Goal: Task Accomplishment & Management: Use online tool/utility

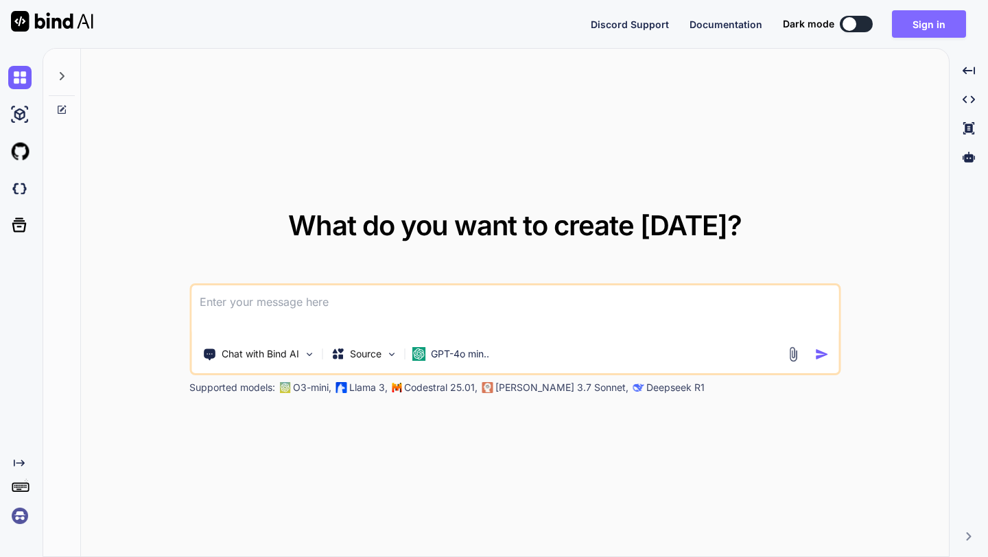
click at [912, 26] on button "Sign in" at bounding box center [929, 23] width 74 height 27
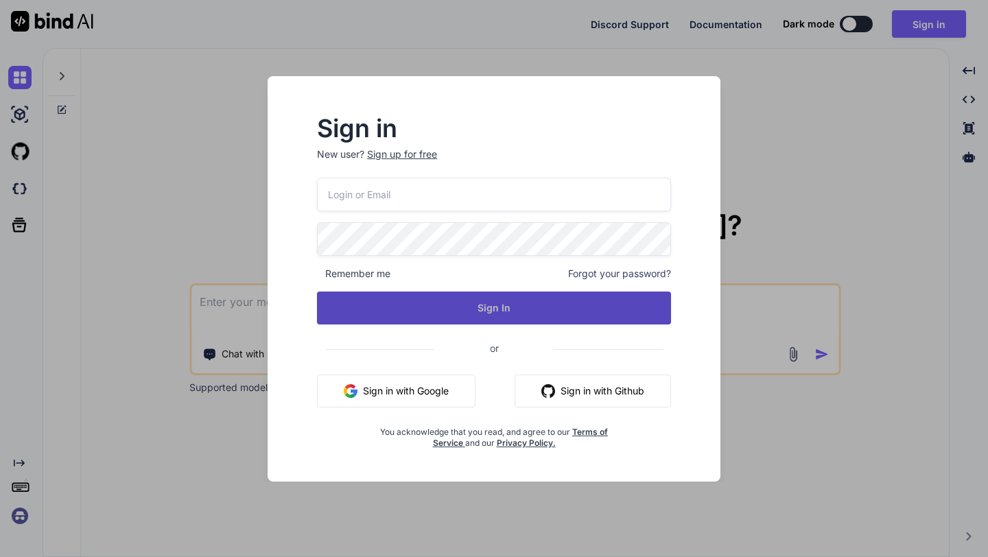
type input "ninetyninebucksweb@gmail.com"
click at [408, 301] on button "Sign In" at bounding box center [494, 308] width 354 height 33
click at [446, 304] on button "Sign In" at bounding box center [494, 308] width 354 height 33
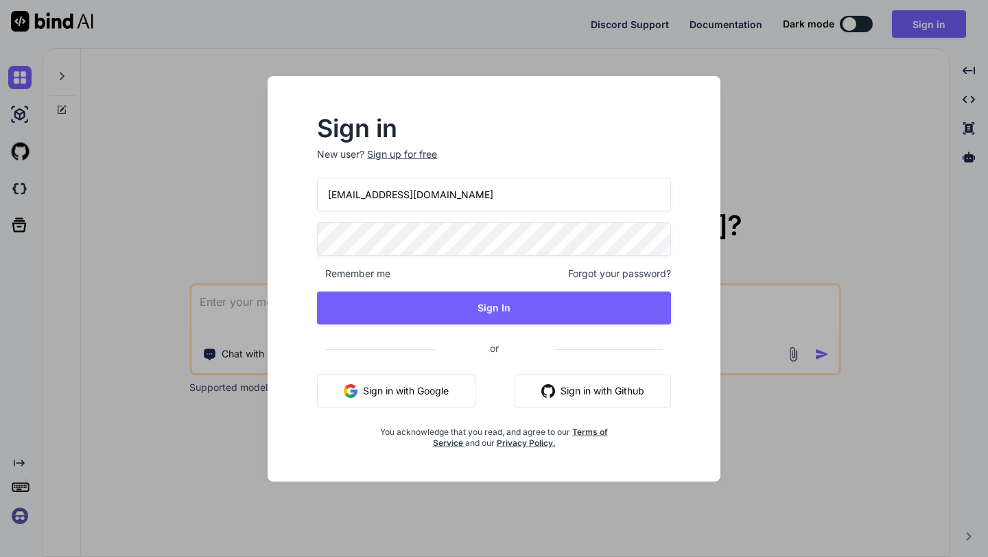
click at [373, 386] on button "Sign in with Google" at bounding box center [396, 391] width 158 height 33
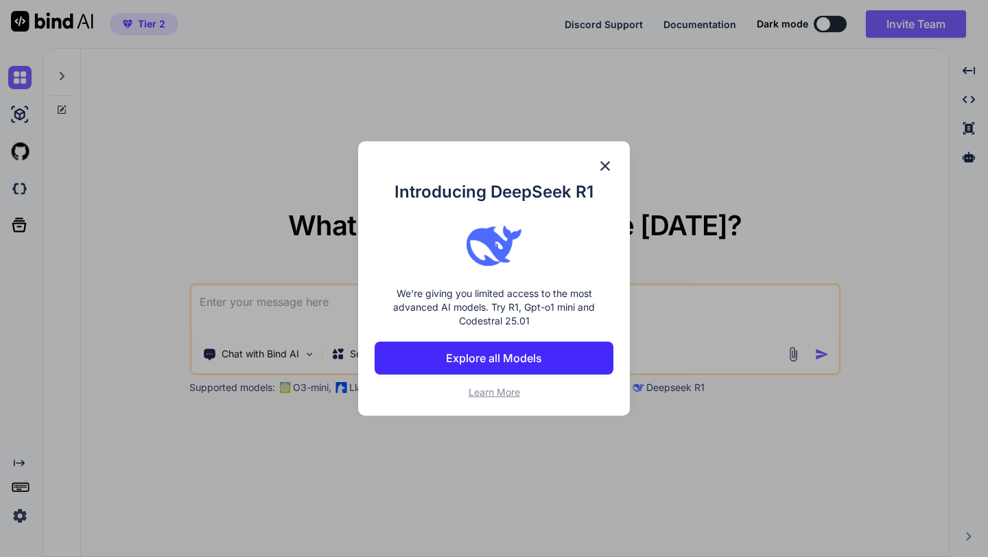
click at [608, 166] on img at bounding box center [605, 166] width 16 height 16
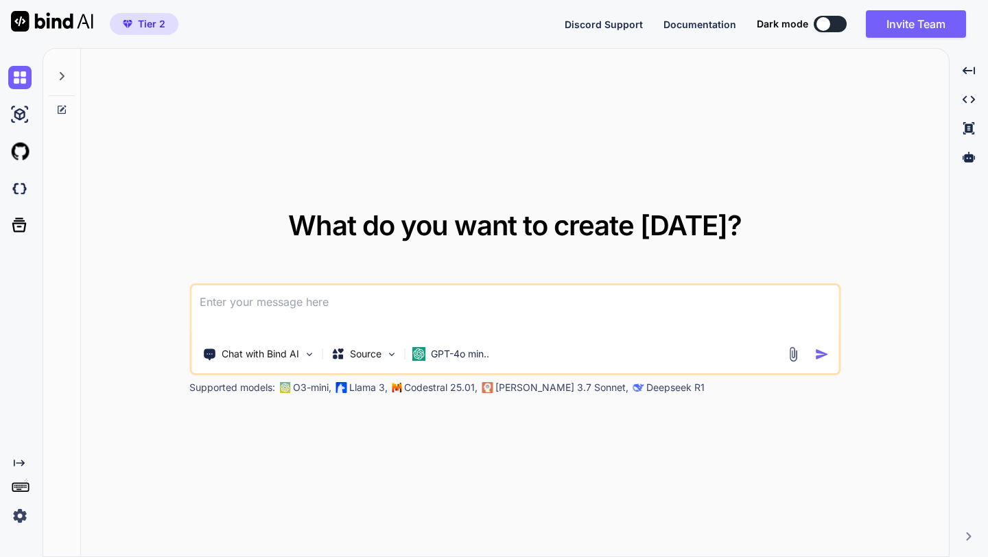
click at [17, 512] on img at bounding box center [19, 515] width 23 height 23
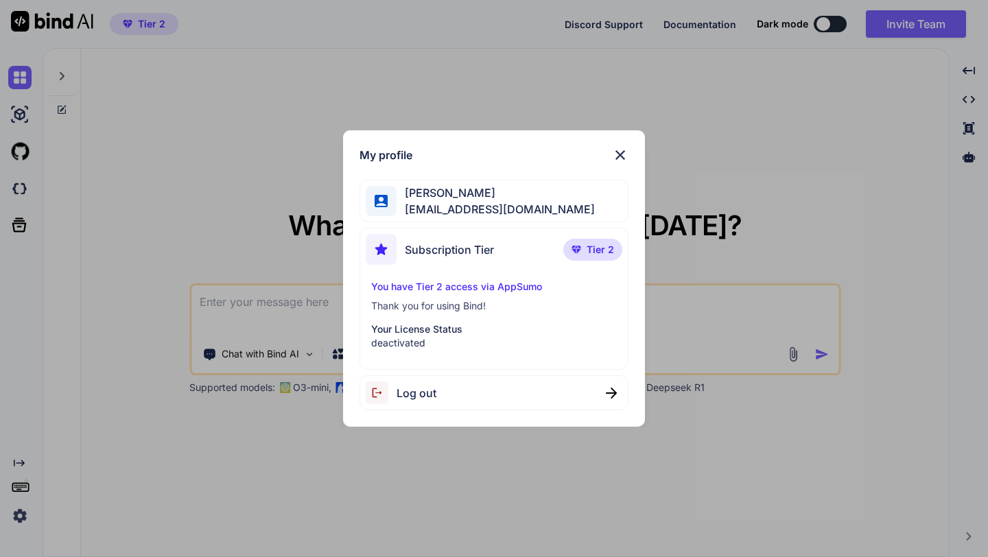
click at [442, 289] on p "You have Tier 2 access via AppSumo" at bounding box center [494, 287] width 246 height 14
click at [432, 340] on p "deactivated" at bounding box center [494, 343] width 246 height 14
click at [613, 393] on img at bounding box center [611, 393] width 11 height 11
click at [624, 154] on img at bounding box center [620, 155] width 16 height 16
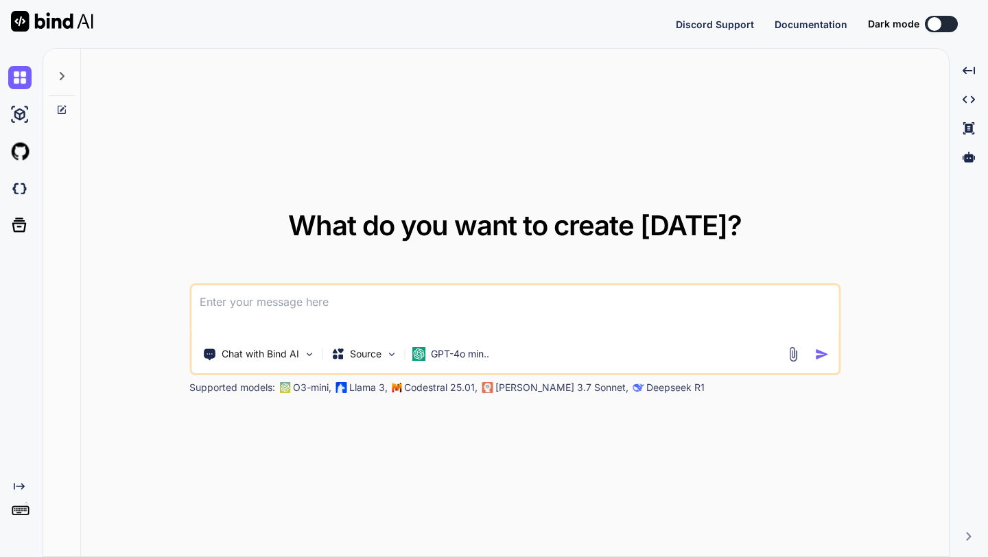
type textarea "x"
click at [912, 20] on button "Sign in" at bounding box center [929, 23] width 74 height 27
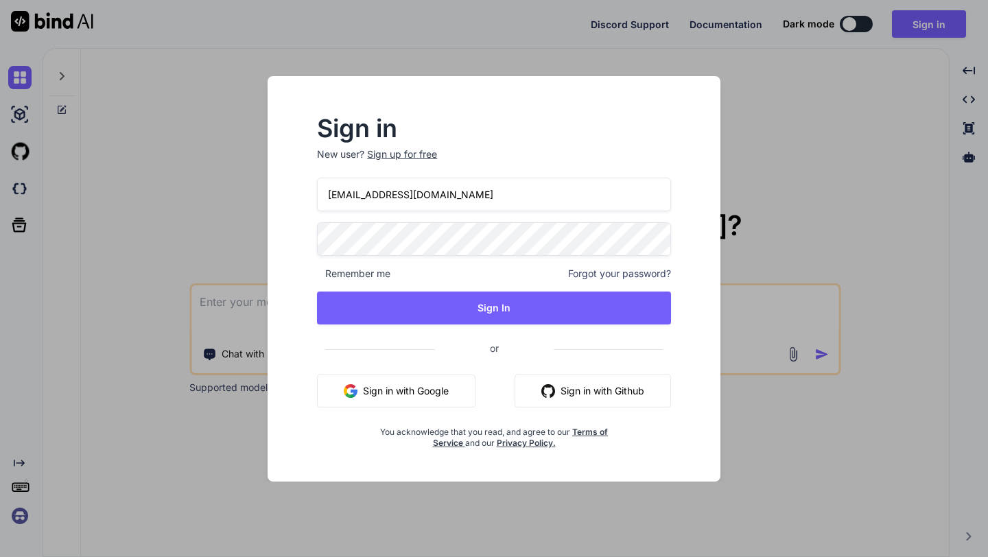
click at [361, 383] on button "Sign in with Google" at bounding box center [396, 391] width 158 height 33
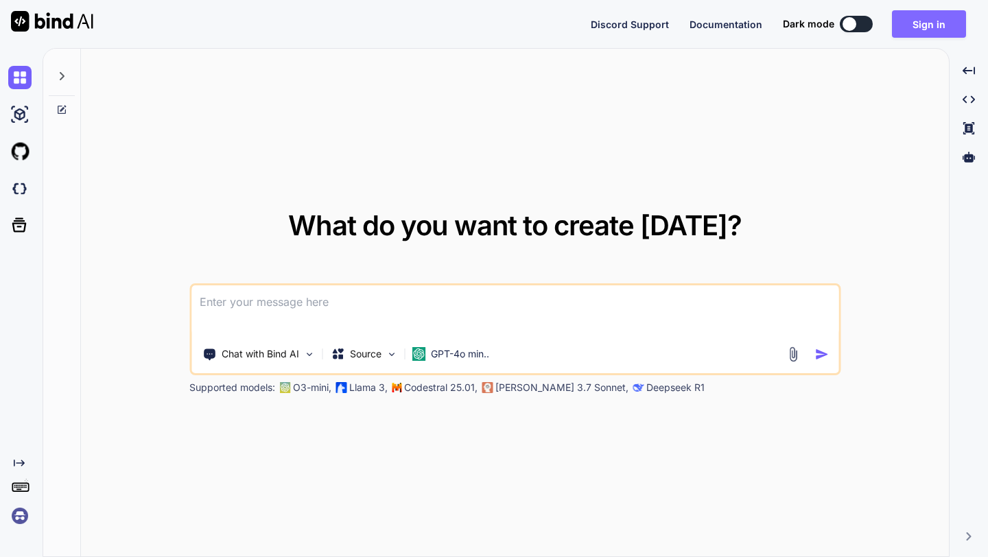
click at [933, 25] on button "Sign in" at bounding box center [929, 23] width 74 height 27
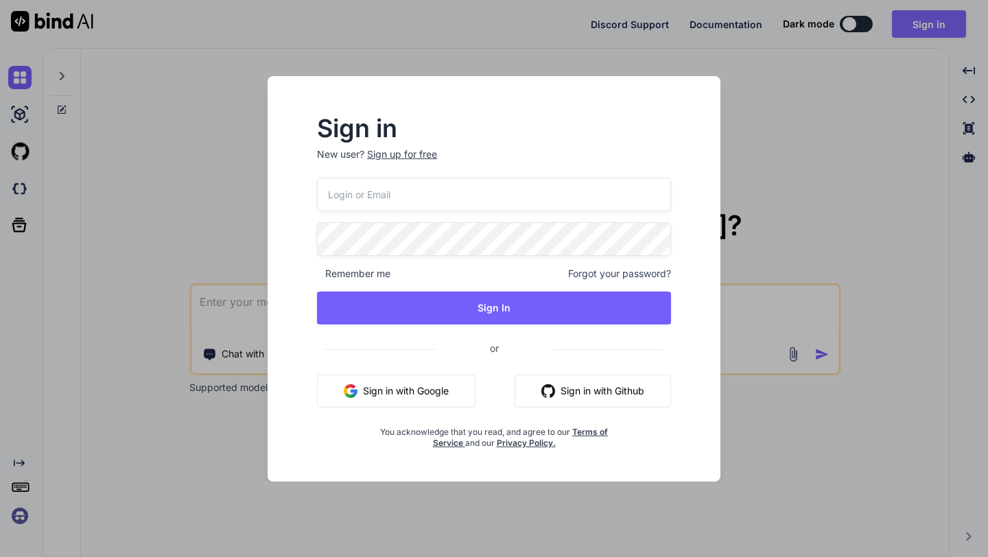
type input "[EMAIL_ADDRESS][DOMAIN_NAME]"
click at [412, 392] on button "Sign in with Google" at bounding box center [396, 391] width 158 height 33
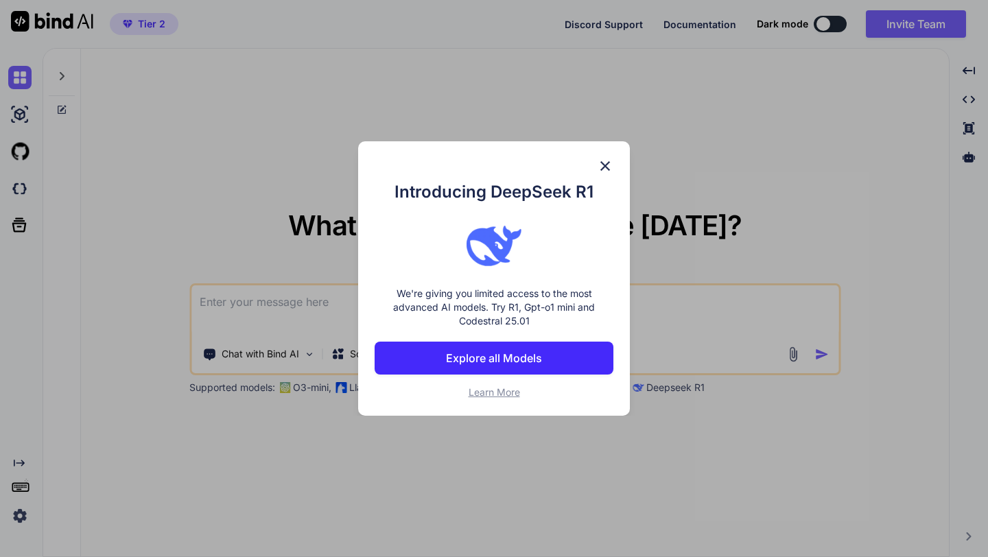
click at [604, 163] on img at bounding box center [605, 166] width 16 height 16
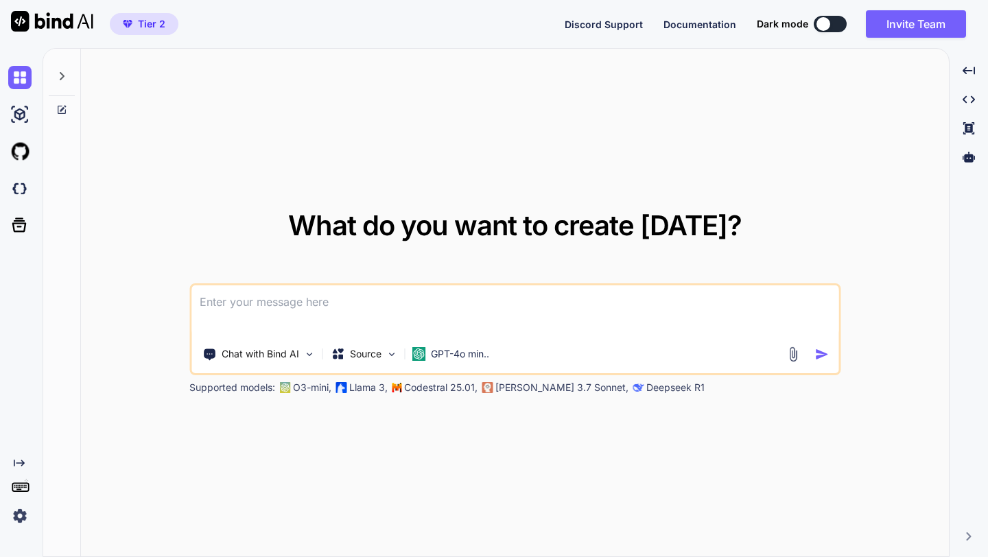
paste textarea "<!LOREMIP dolo> <sita cons="ad" eli="sed"> <doei> <temp incidid="UTL-8"> <etdo …"
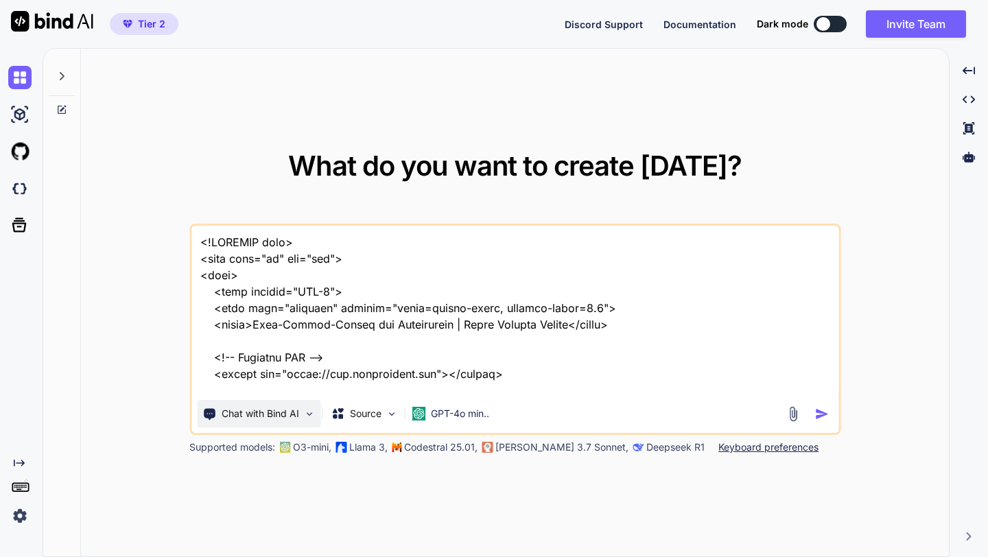
scroll to position [17043, 0]
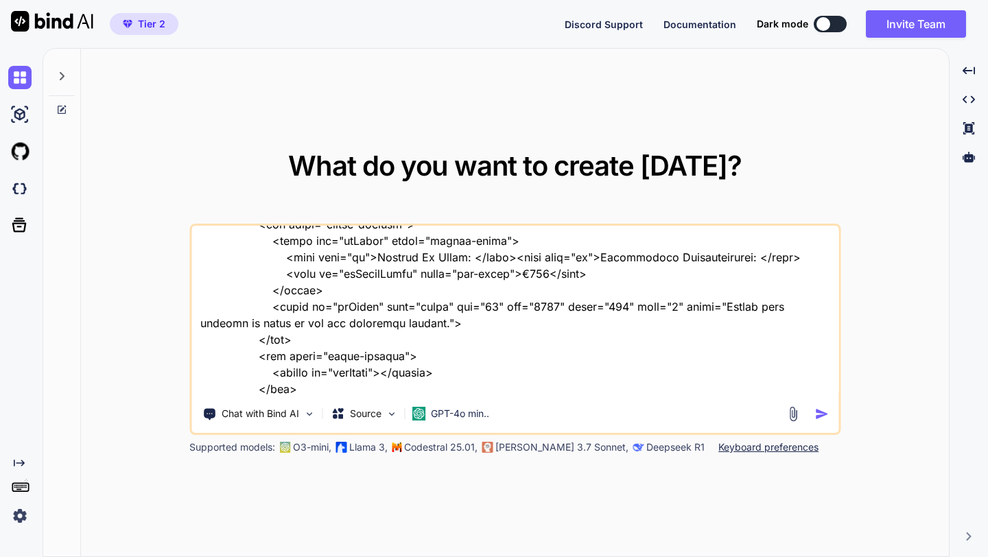
type textarea "<!DOCTYPE html> <html lang="de" dir="ltr"> <head> <meta charset="UTF-8"> <meta …"
click at [819, 410] on img "button" at bounding box center [821, 414] width 14 height 14
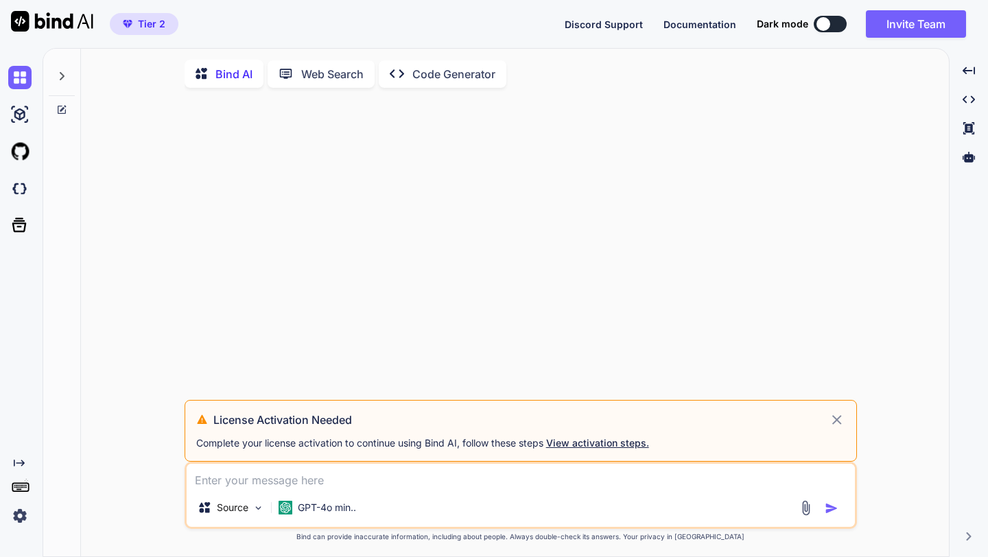
click at [608, 445] on span "View activation steps." at bounding box center [597, 443] width 103 height 12
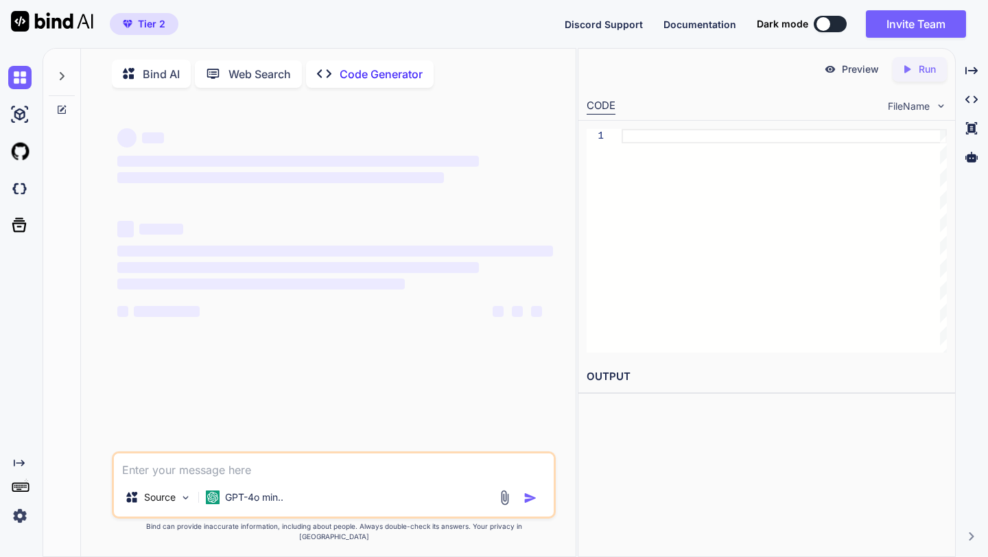
type textarea "x"
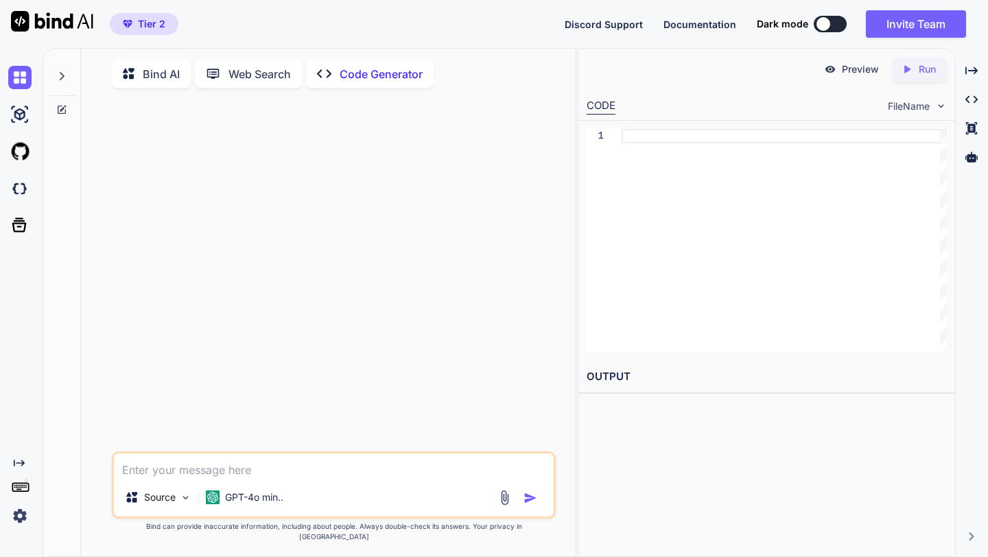
type textarea "<!LOREMIP dolo> <sita cons="ad" eli="sed"> <doei> <temp incidid="UTL-6"> <etdo …"
type textarea "x"
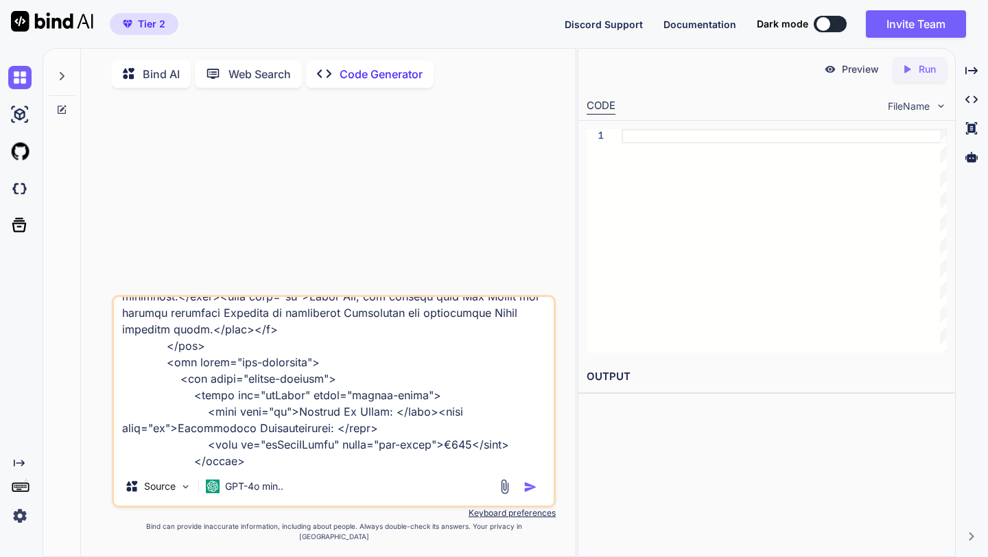
type textarea "<!LOREMIP dolo> <sita cons="ad" eli="sed"> <doei> <temp incidid="UTL-6"> <etdo …"
click at [532, 494] on img "button" at bounding box center [530, 487] width 14 height 14
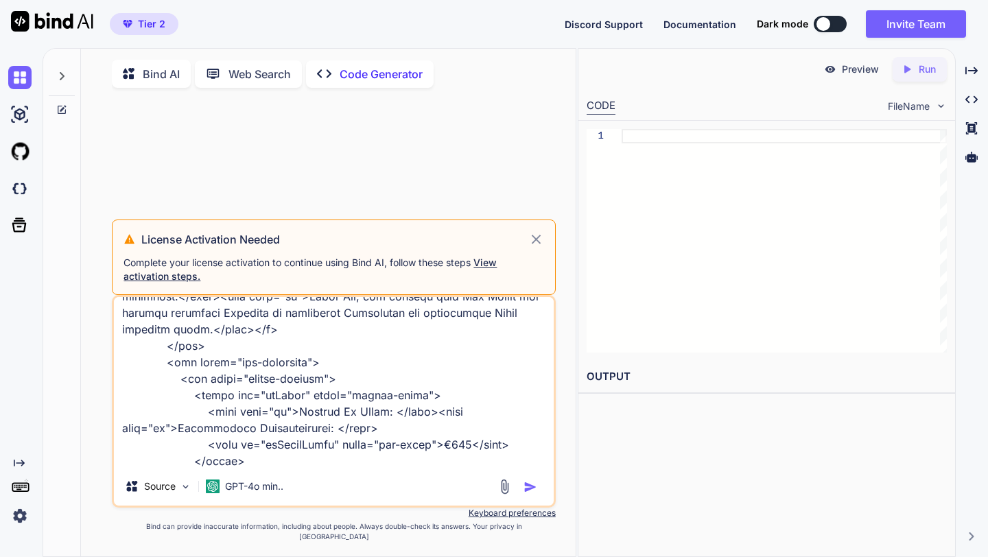
click at [48, 25] on img at bounding box center [52, 21] width 82 height 21
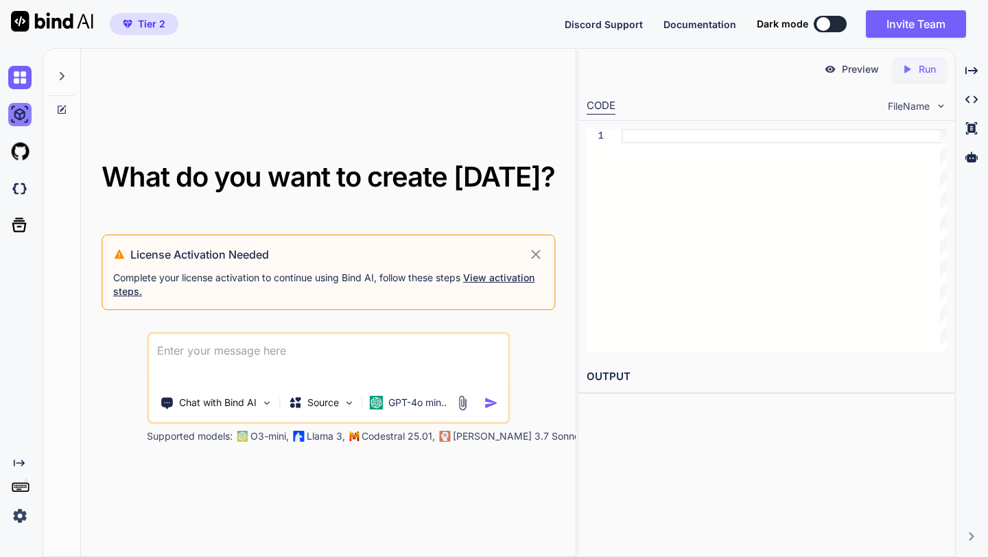
click at [27, 109] on img at bounding box center [19, 114] width 23 height 23
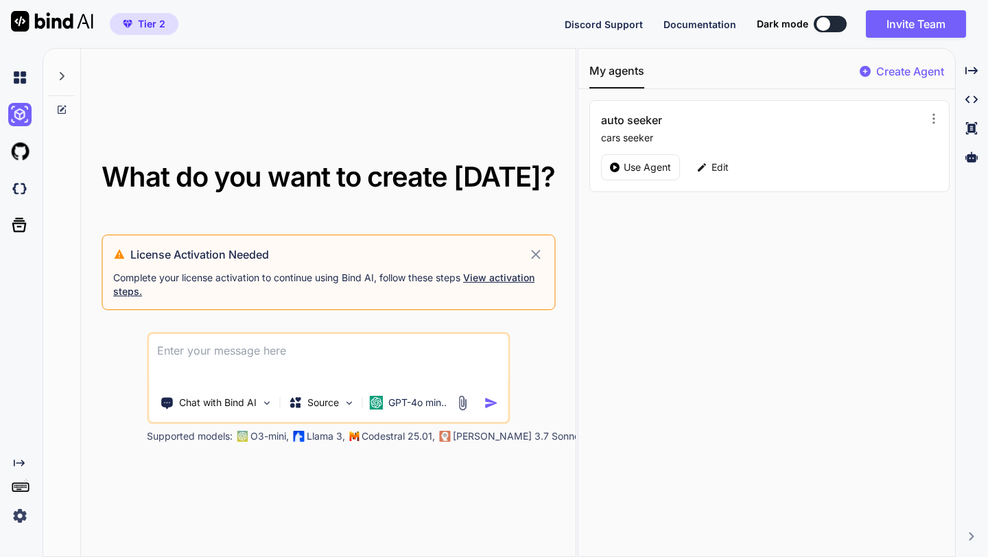
click at [55, 20] on img at bounding box center [52, 21] width 82 height 21
type textarea "x"
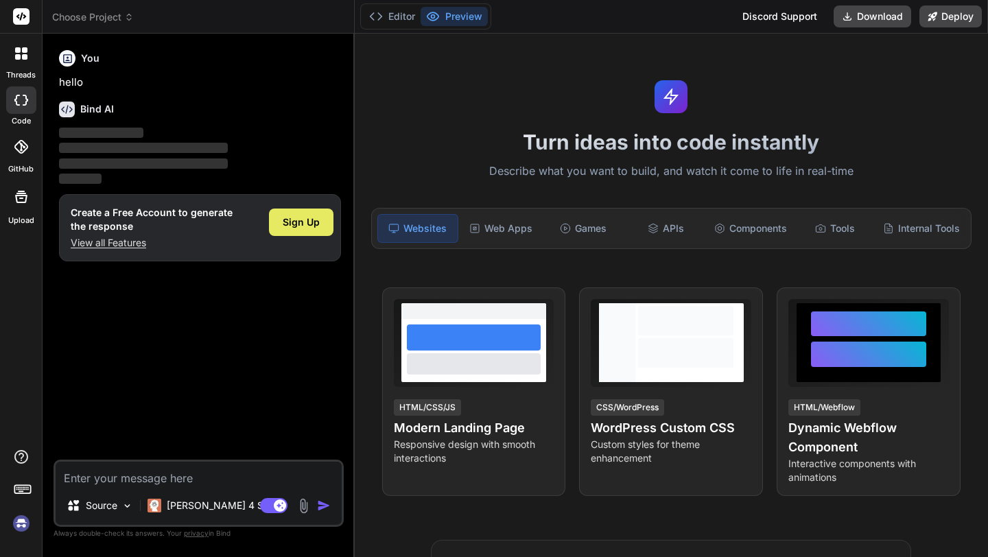
click at [288, 211] on div "Sign Up" at bounding box center [301, 222] width 64 height 27
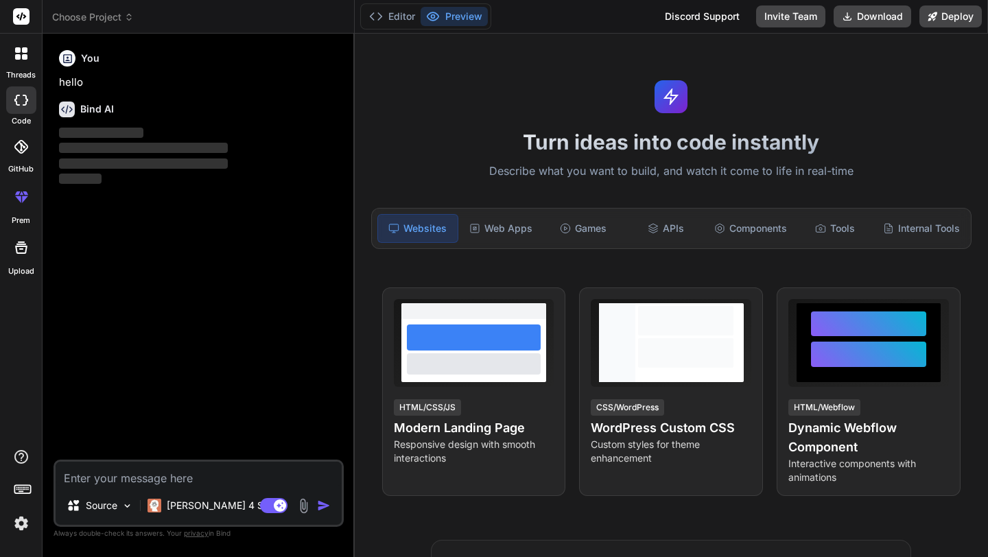
click at [23, 525] on img at bounding box center [21, 523] width 23 height 23
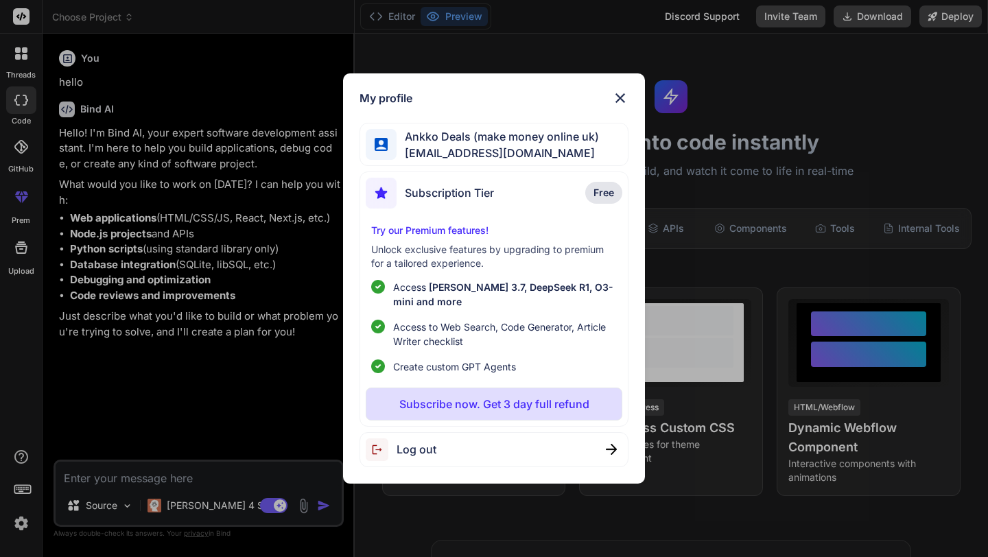
type textarea "x"
click at [270, 57] on div "My profile Ankko Deals (make money online uk) ankkodeals@gmail.com Subscription…" at bounding box center [494, 278] width 988 height 557
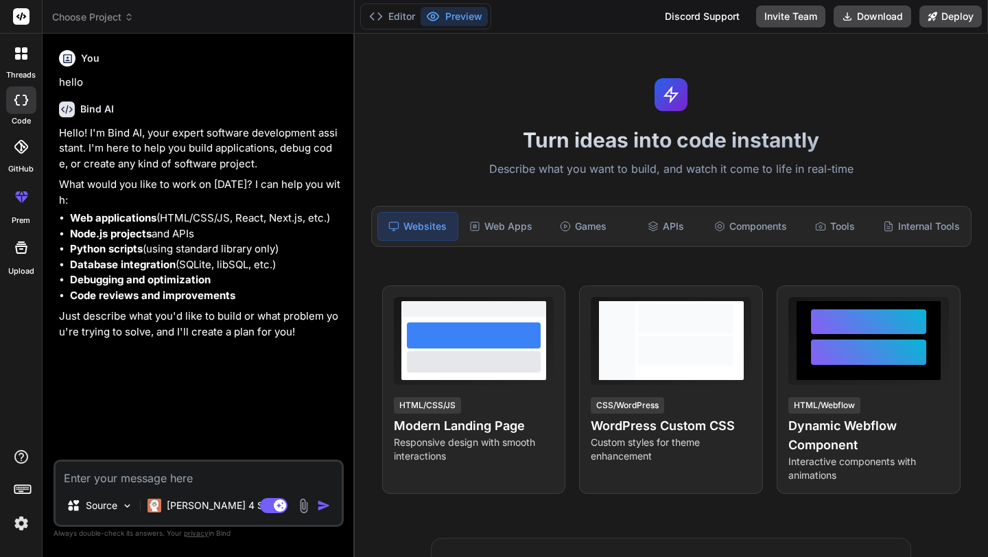
scroll to position [3, 0]
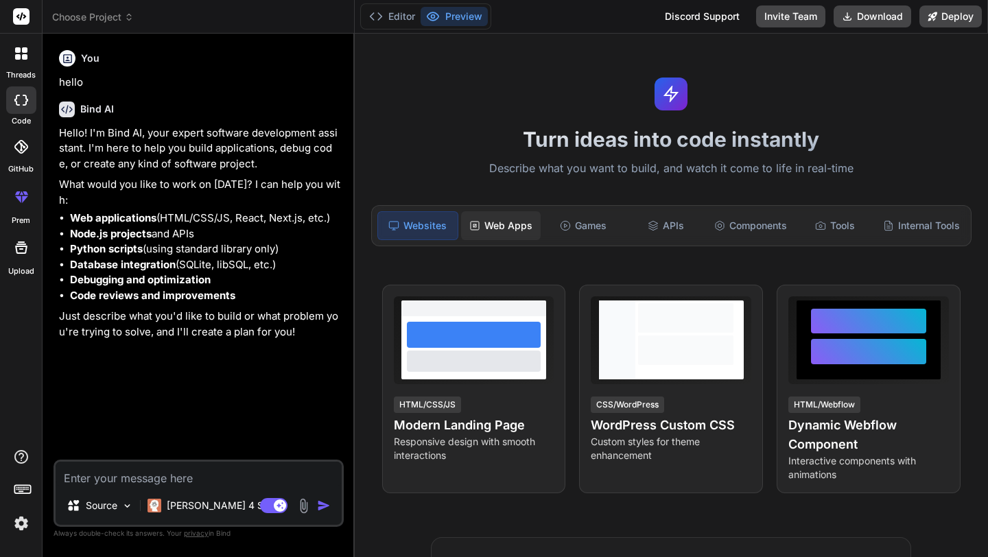
click at [507, 226] on div "Web Apps" at bounding box center [501, 225] width 80 height 29
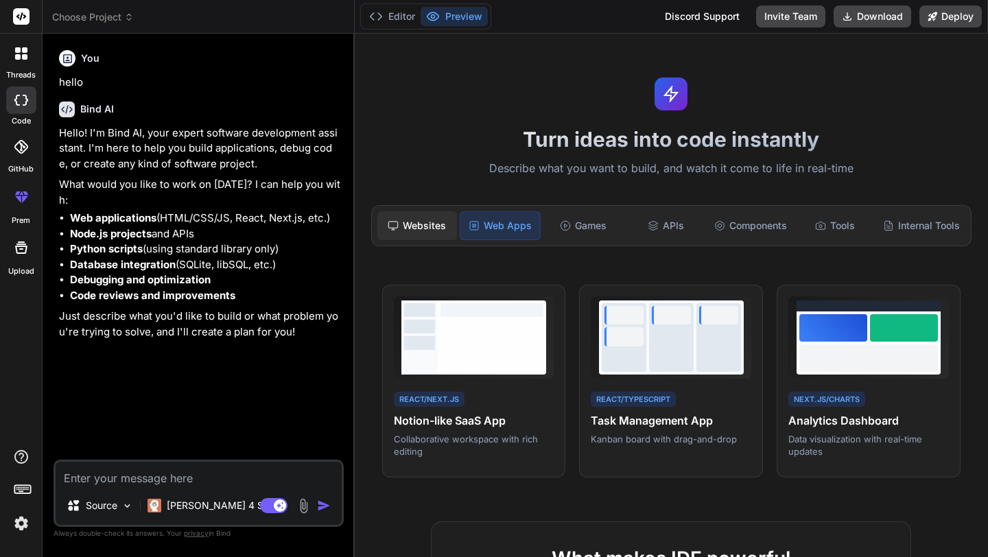
click at [434, 222] on div "Websites" at bounding box center [417, 225] width 80 height 29
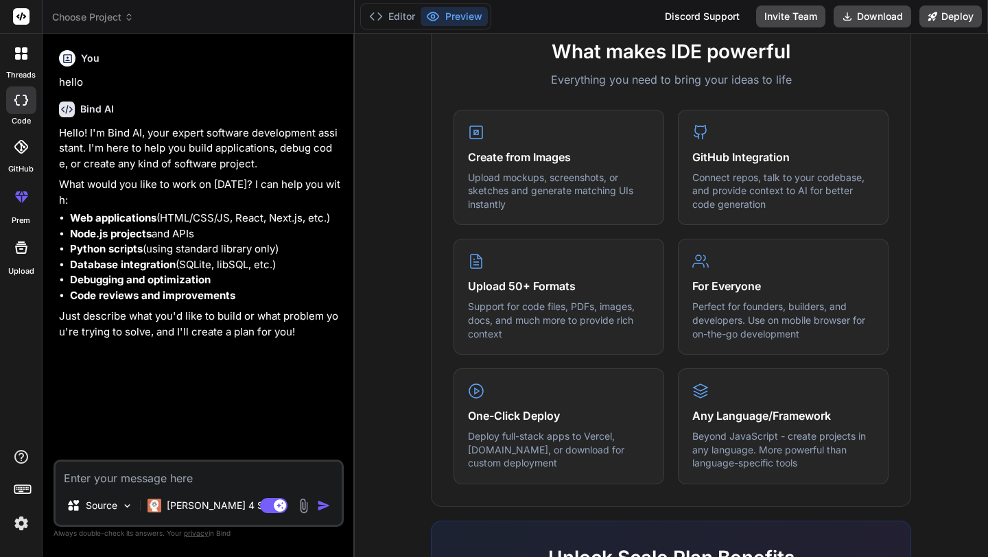
scroll to position [539, 0]
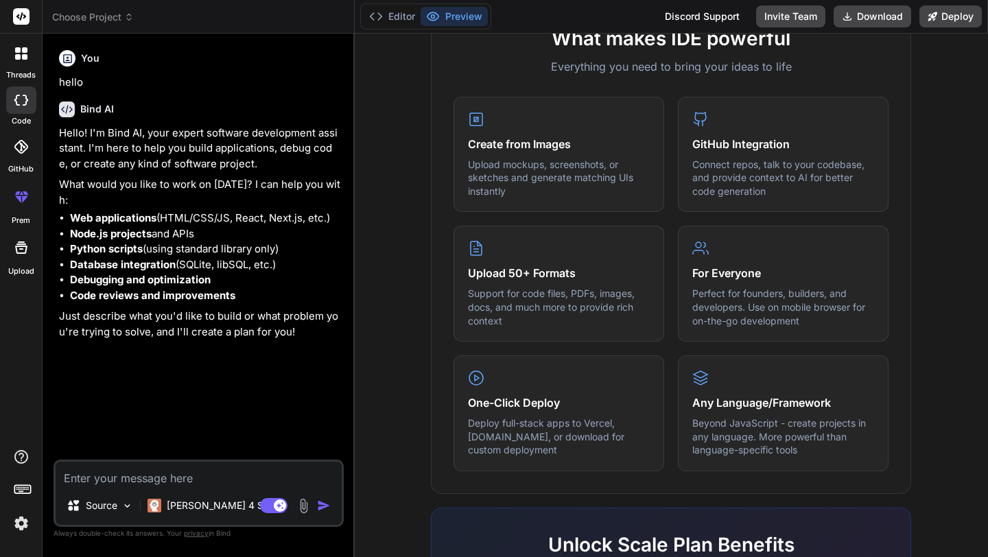
click at [127, 480] on textarea at bounding box center [199, 474] width 286 height 25
paste textarea "<!DOCTYPE html> <html lang="de" dir="ltr"> <head> <meta charset="UTF-8"> <meta …"
type textarea "<!DOCTYPE html> <html lang="de" dir="ltr"> <head> <meta charset="UTF-8"> <meta …"
type textarea "x"
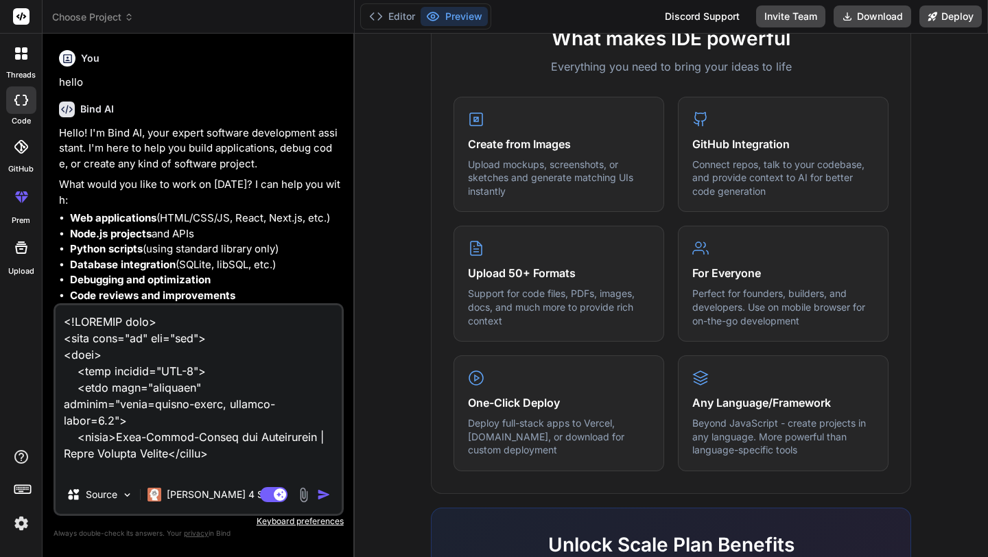
scroll to position [29638, 0]
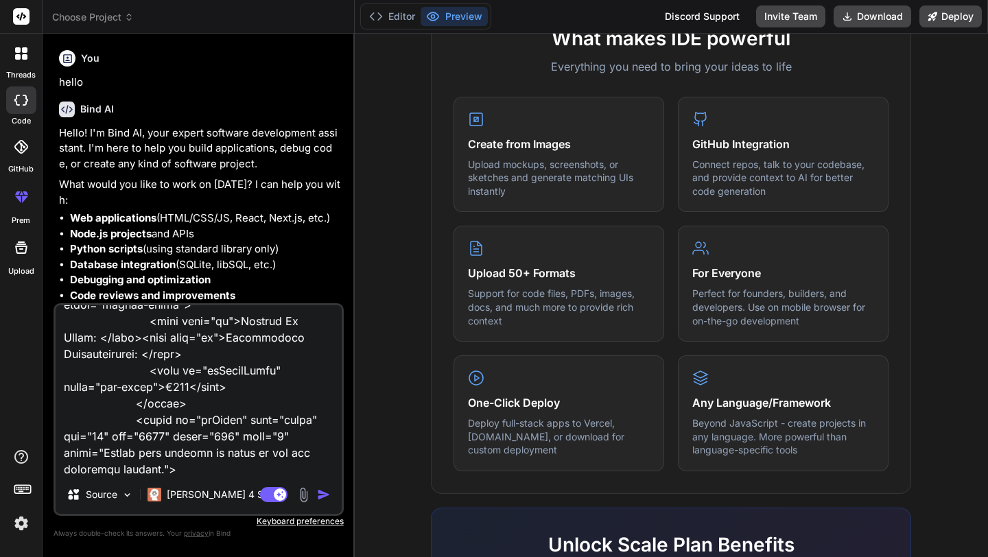
type textarea "<!DOCTYPE html> <html lang="de" dir="ltr"> <head> <meta charset="UTF-8"> <meta …"
click at [323, 496] on img "button" at bounding box center [324, 495] width 14 height 14
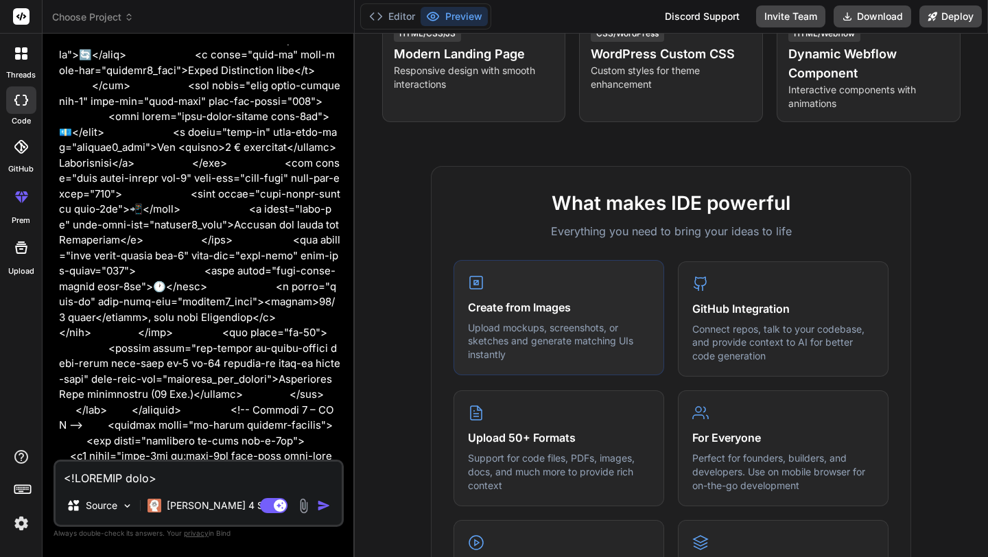
scroll to position [0, 0]
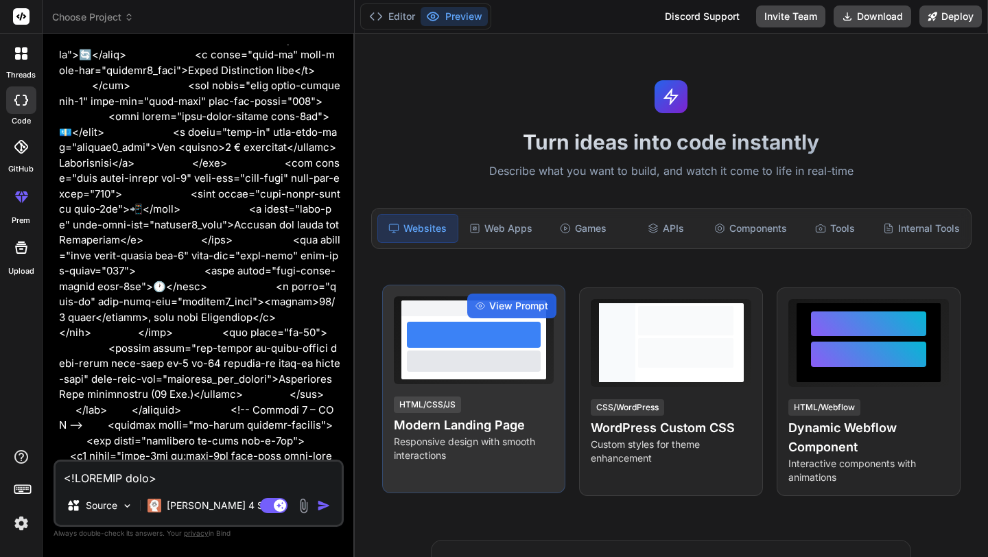
click at [451, 313] on div at bounding box center [473, 308] width 144 height 16
click at [496, 429] on h4 "Modern Landing Page" at bounding box center [474, 425] width 161 height 19
click at [498, 407] on div "HTML/CSS/JS Modern Landing Page Responsive design with smooth interactions" at bounding box center [474, 428] width 161 height 67
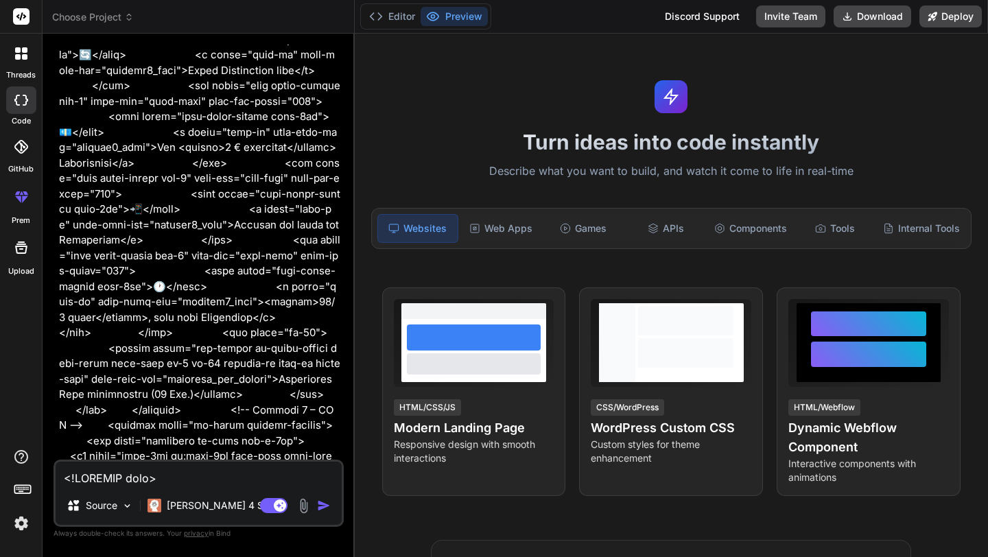
click at [322, 504] on img "button" at bounding box center [324, 506] width 14 height 14
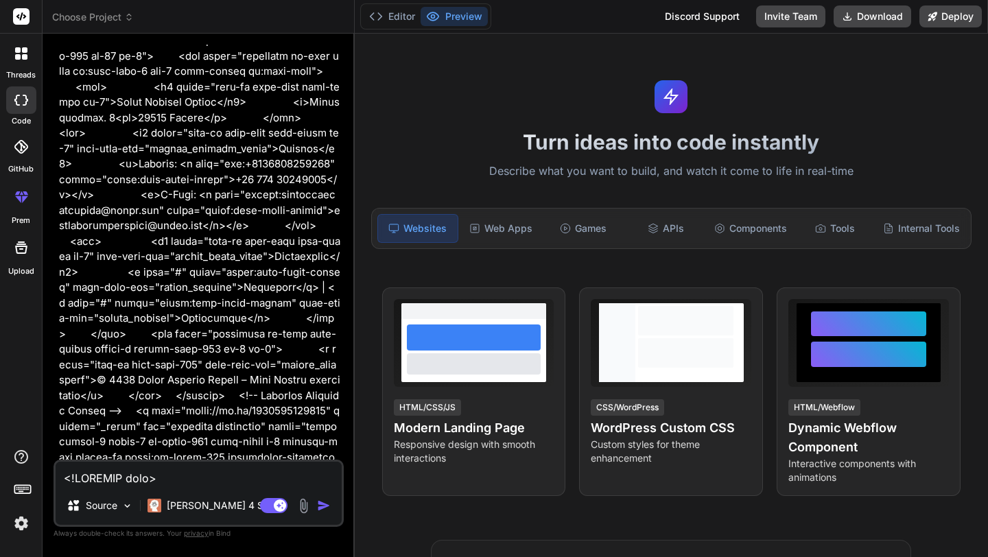
scroll to position [8239, 0]
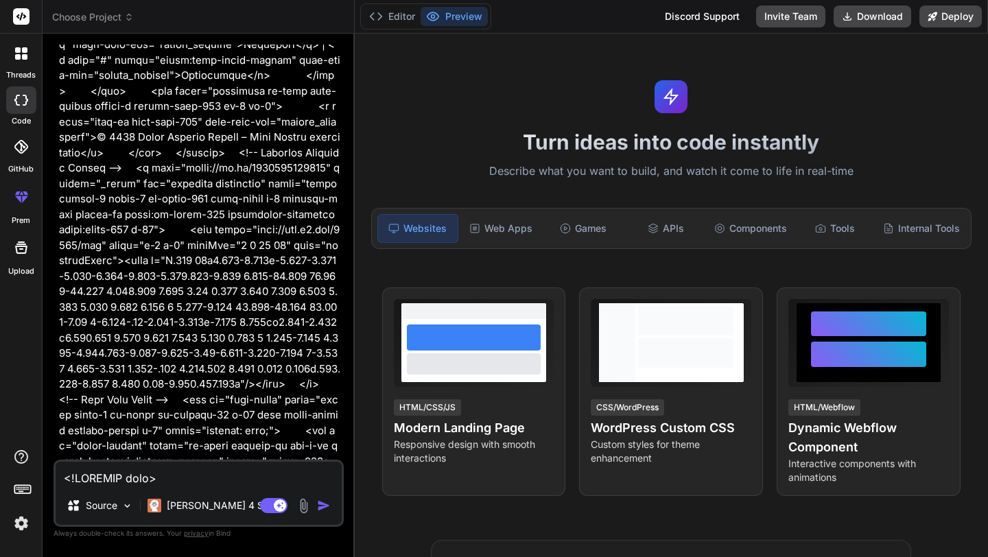
click at [23, 16] on rect at bounding box center [21, 16] width 16 height 16
click at [25, 40] on div at bounding box center [21, 53] width 29 height 29
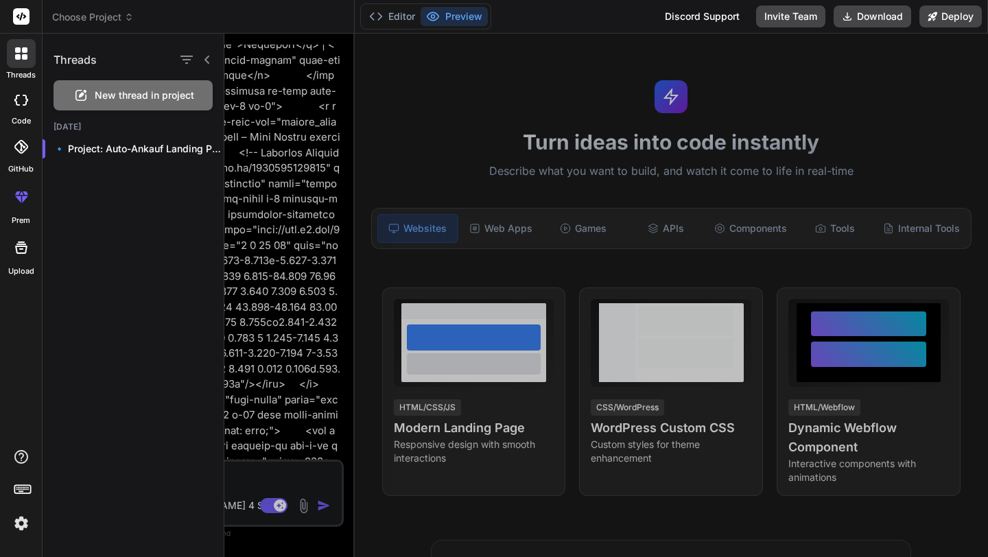
click at [142, 95] on span "New thread in project" at bounding box center [144, 96] width 99 height 14
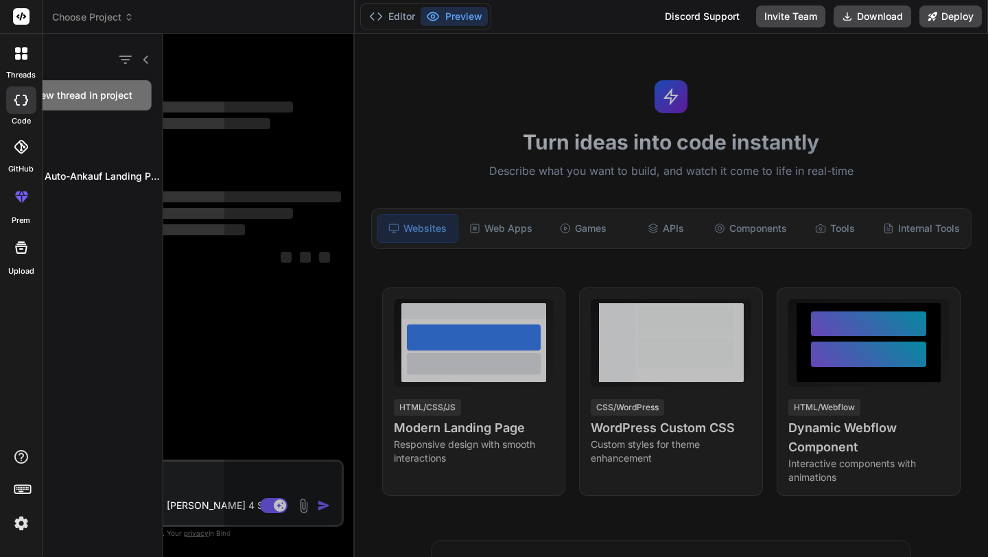
scroll to position [0, 0]
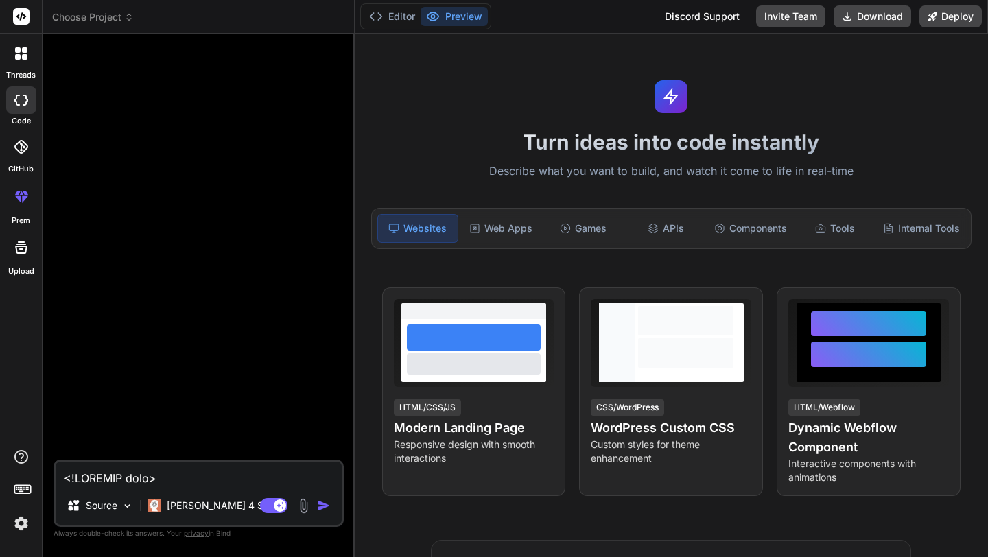
click at [19, 103] on icon at bounding box center [21, 100] width 14 height 11
click at [27, 65] on div at bounding box center [21, 53] width 29 height 29
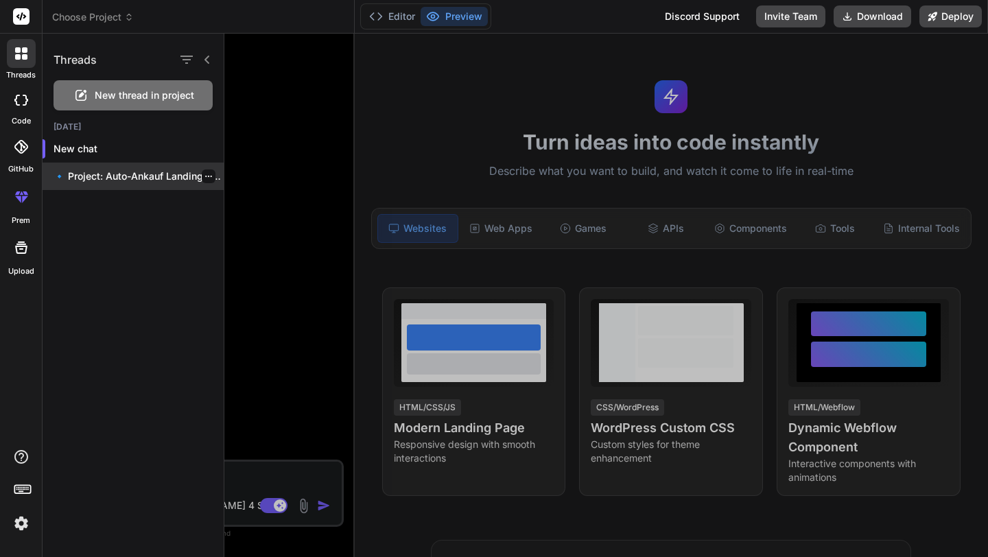
click at [104, 173] on p "🔹 Project: Auto-Ankauf Landing Page Enh..." at bounding box center [139, 176] width 170 height 14
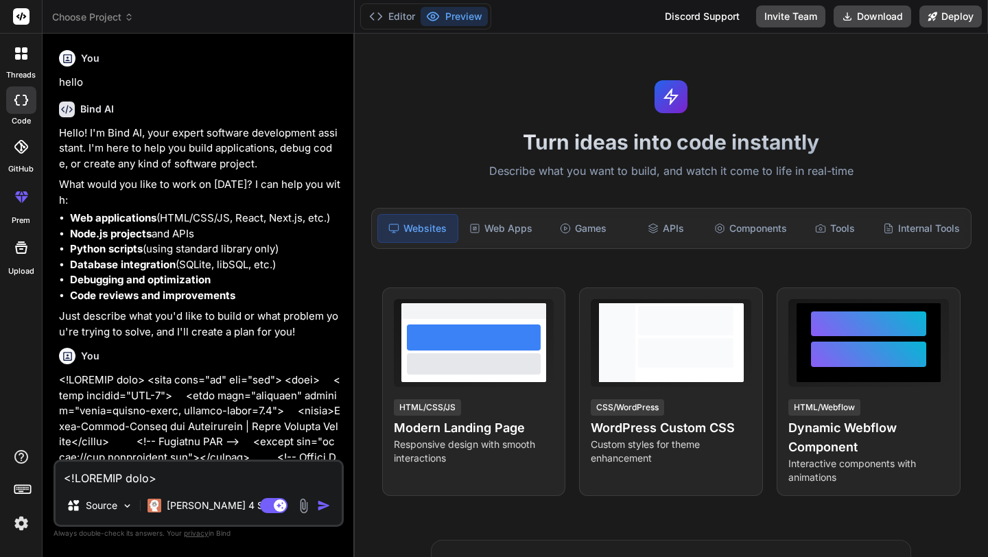
type textarea "x"
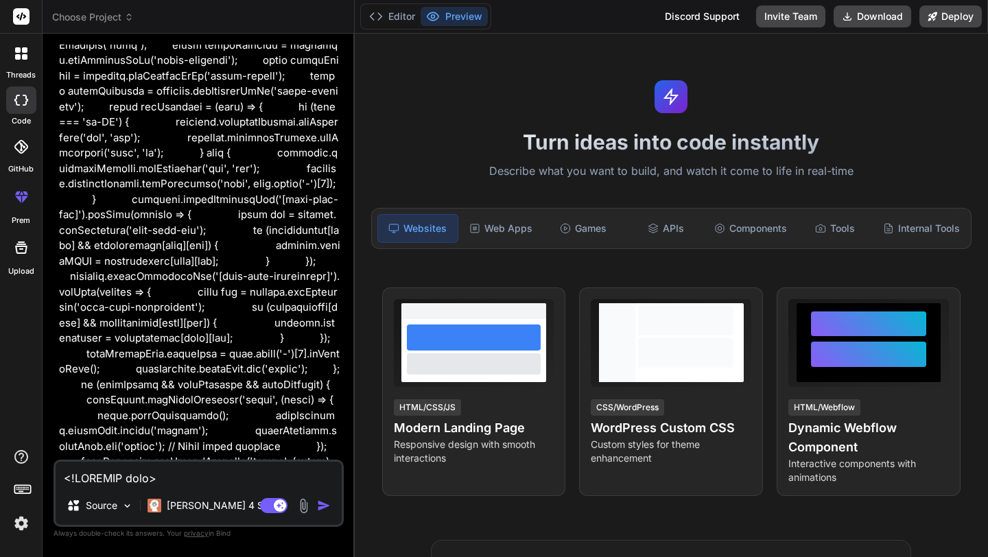
scroll to position [17114, 0]
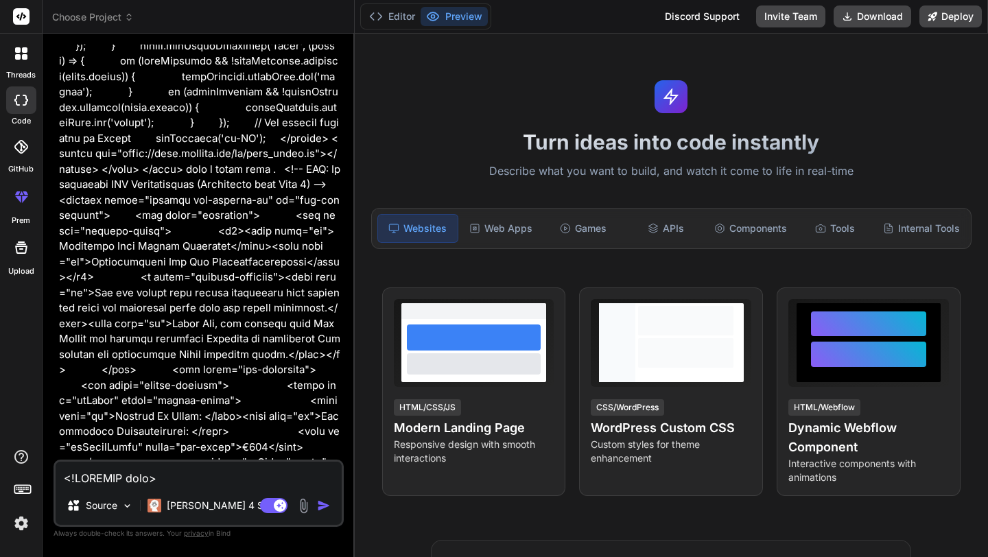
click at [167, 474] on textarea at bounding box center [199, 474] width 286 height 25
type textarea "y"
type textarea "x"
type textarea "ya"
type textarea "x"
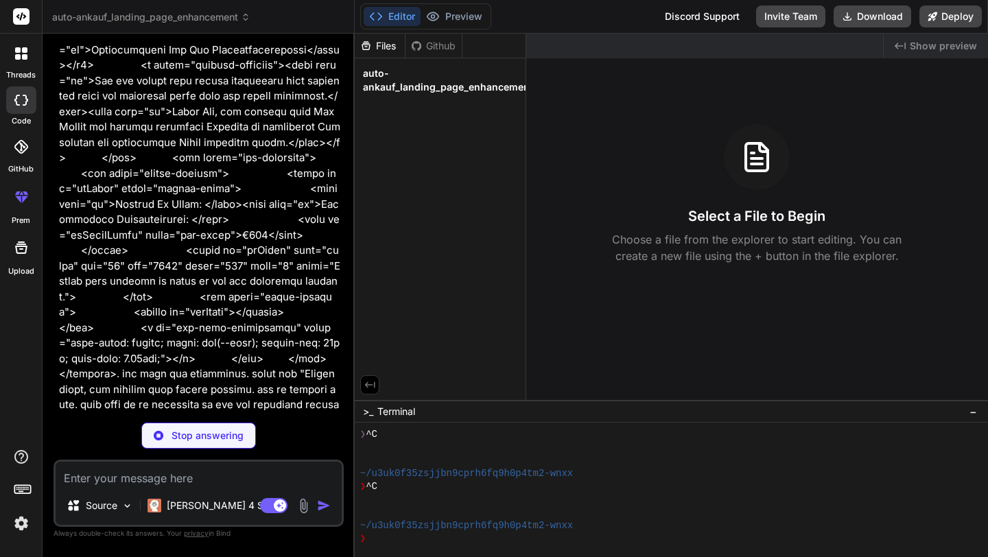
scroll to position [17331, 0]
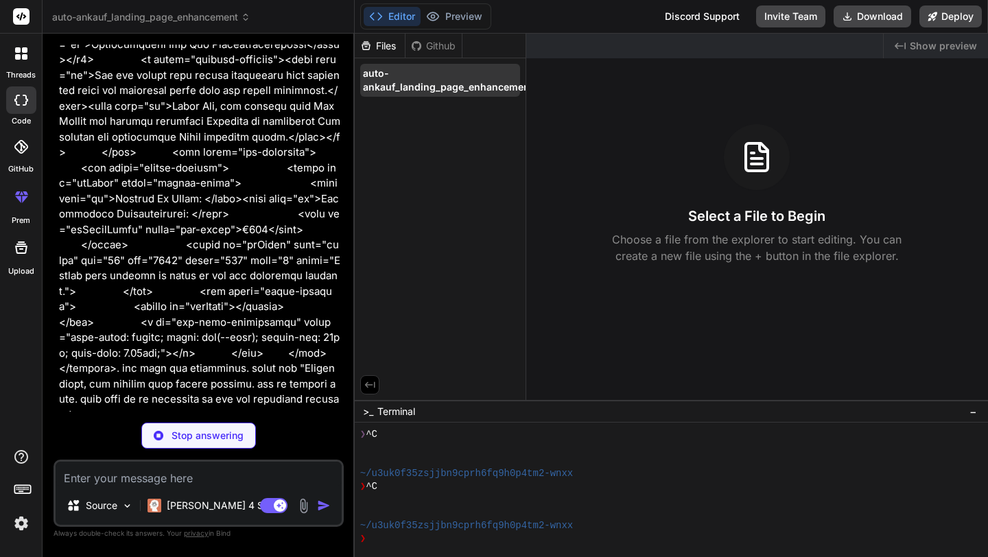
click at [445, 88] on span "auto-ankauf_landing_page_enhancement" at bounding box center [448, 80] width 170 height 27
click at [456, 458] on div at bounding box center [663, 460] width 607 height 13
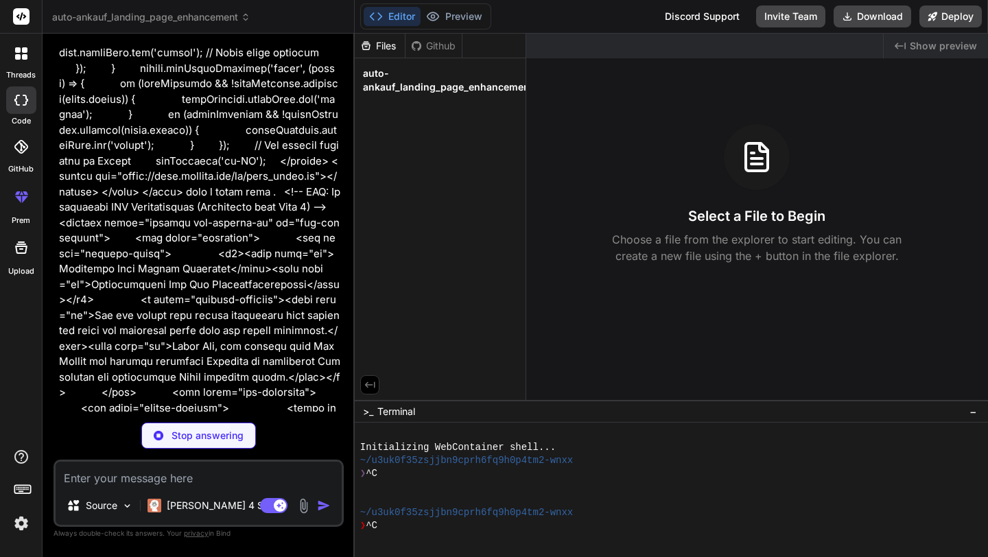
scroll to position [17331, 0]
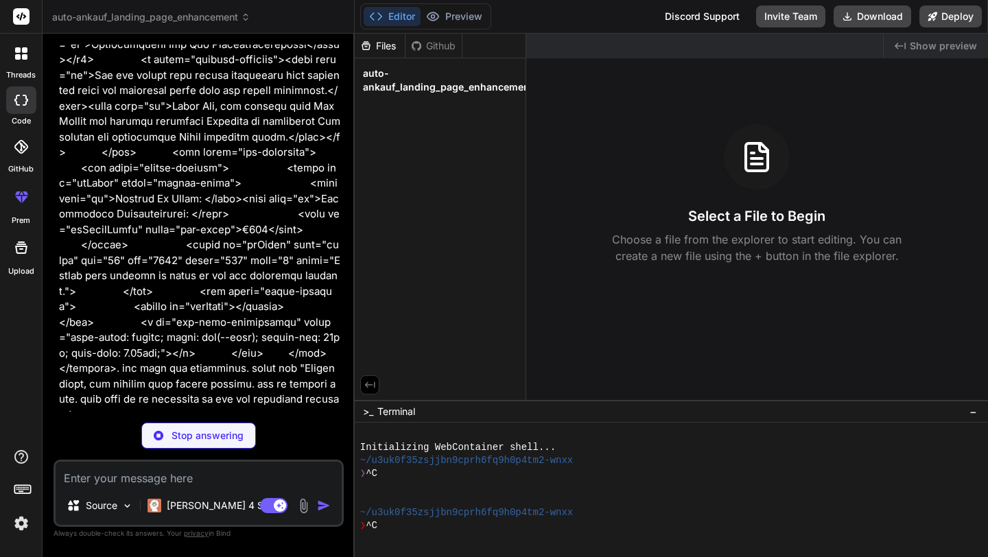
click at [381, 81] on span "auto-ankauf_landing_page_enhancement" at bounding box center [448, 80] width 170 height 27
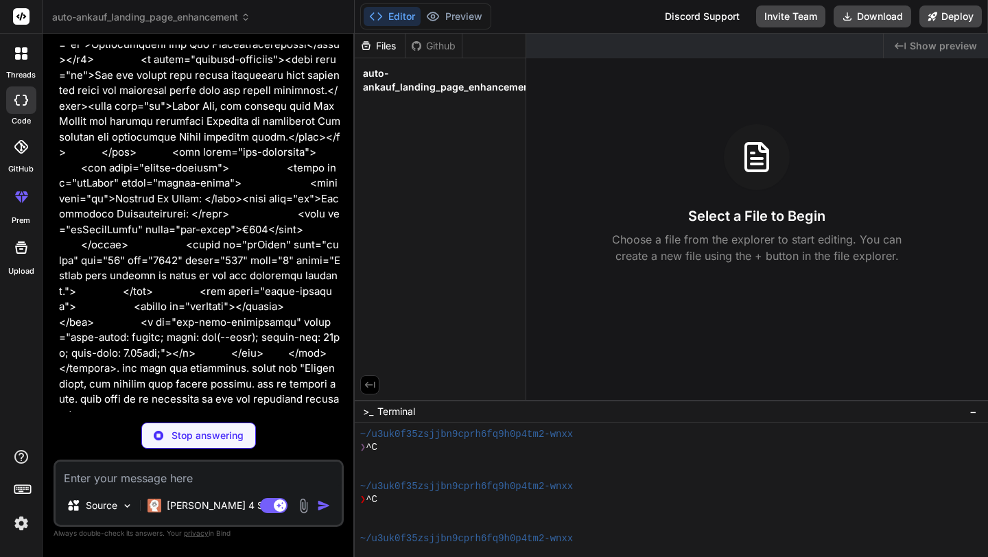
scroll to position [17221, 0]
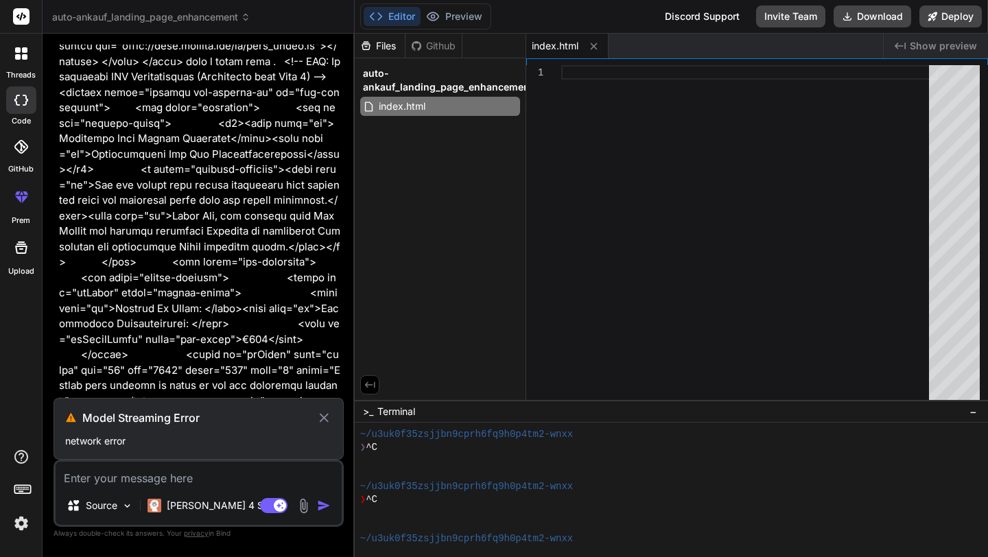
click at [325, 418] on icon at bounding box center [324, 417] width 9 height 9
type textarea "x"
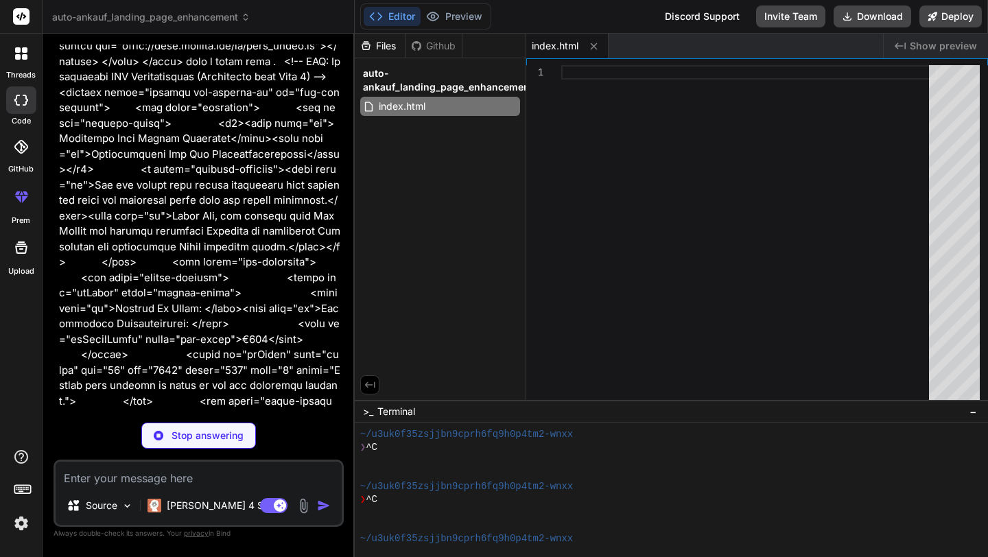
scroll to position [17208, 0]
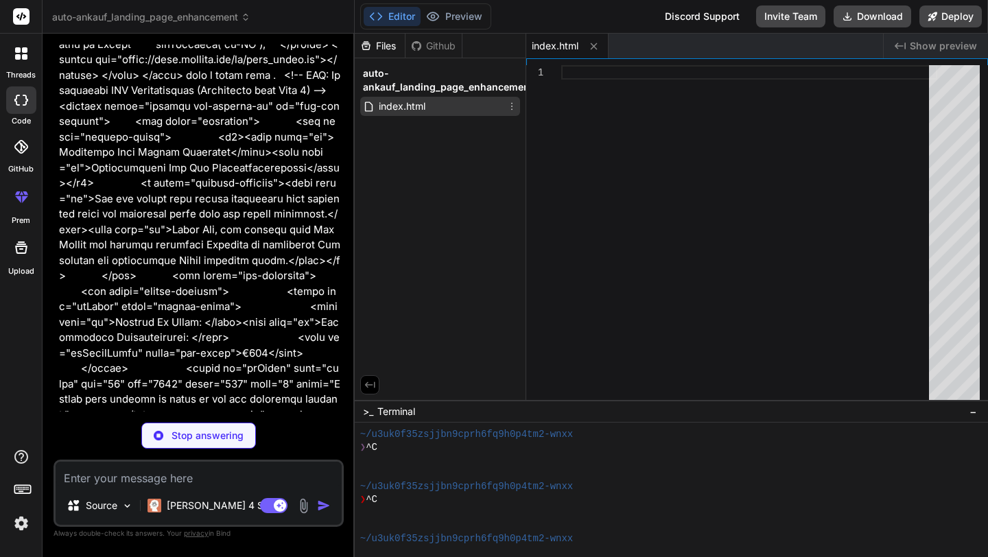
click at [423, 108] on span "index.html" at bounding box center [401, 106] width 49 height 16
click at [512, 106] on icon at bounding box center [511, 107] width 1 height 8
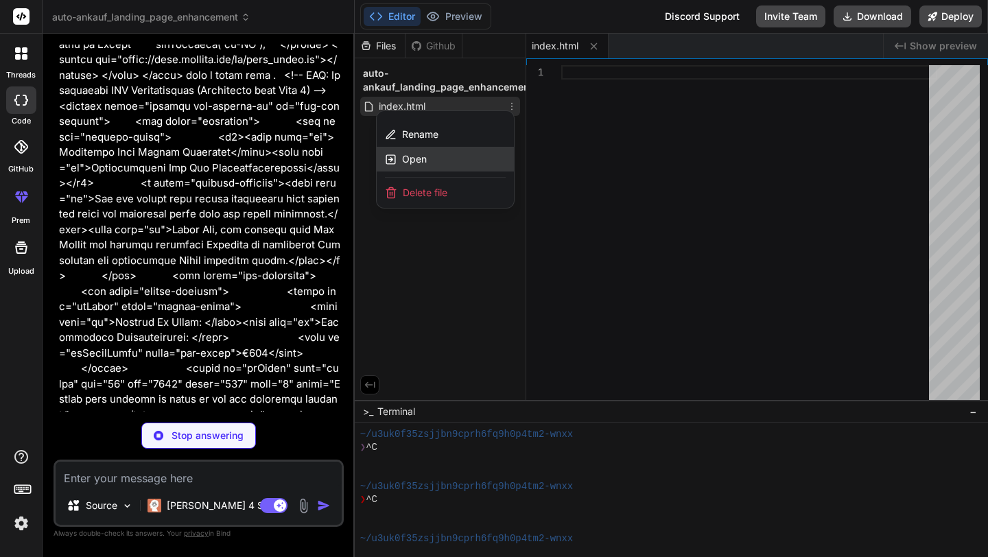
click at [430, 164] on div "Open" at bounding box center [445, 159] width 137 height 25
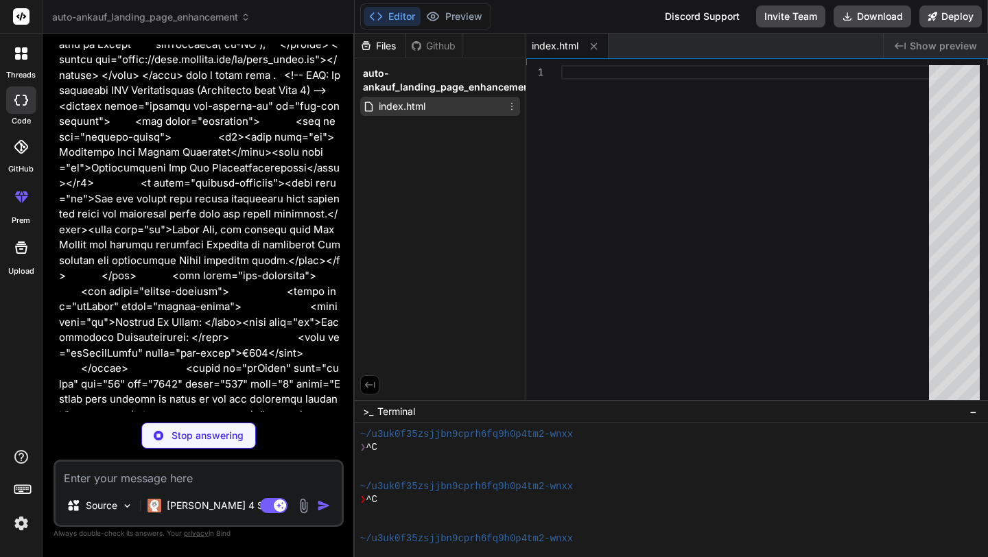
click at [510, 108] on icon at bounding box center [511, 106] width 11 height 11
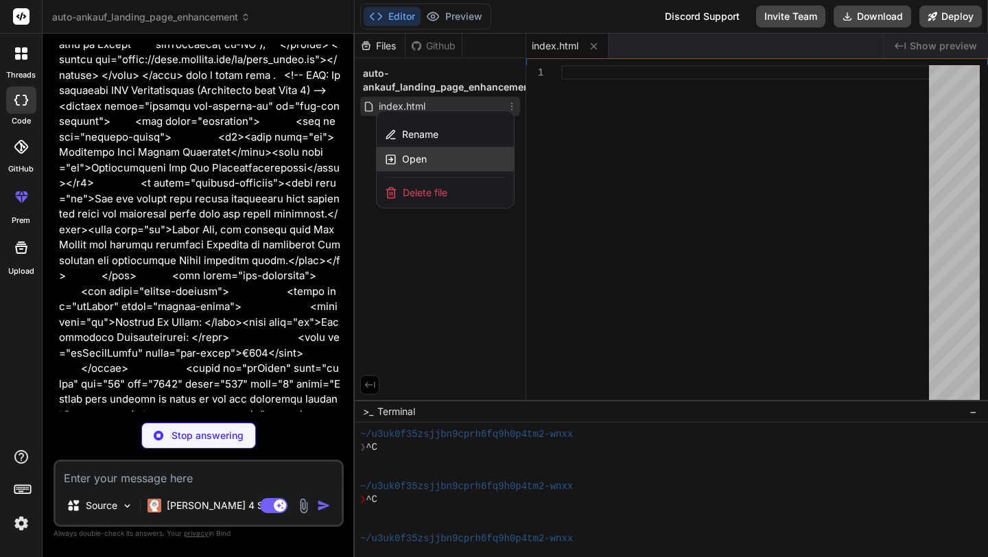
click at [428, 157] on div "Open" at bounding box center [445, 159] width 137 height 25
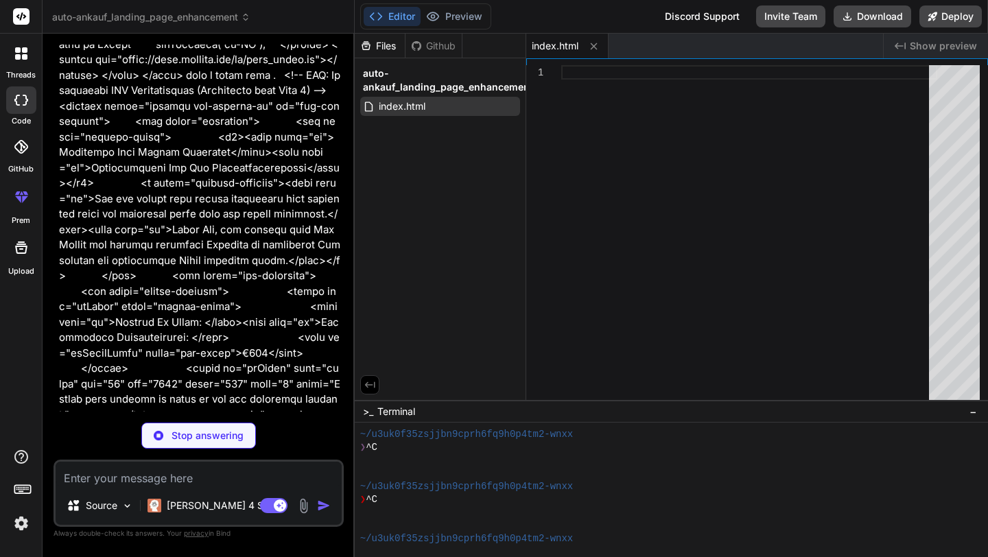
click at [388, 12] on button "Editor" at bounding box center [392, 16] width 57 height 19
click at [562, 45] on span "index.html" at bounding box center [555, 46] width 47 height 14
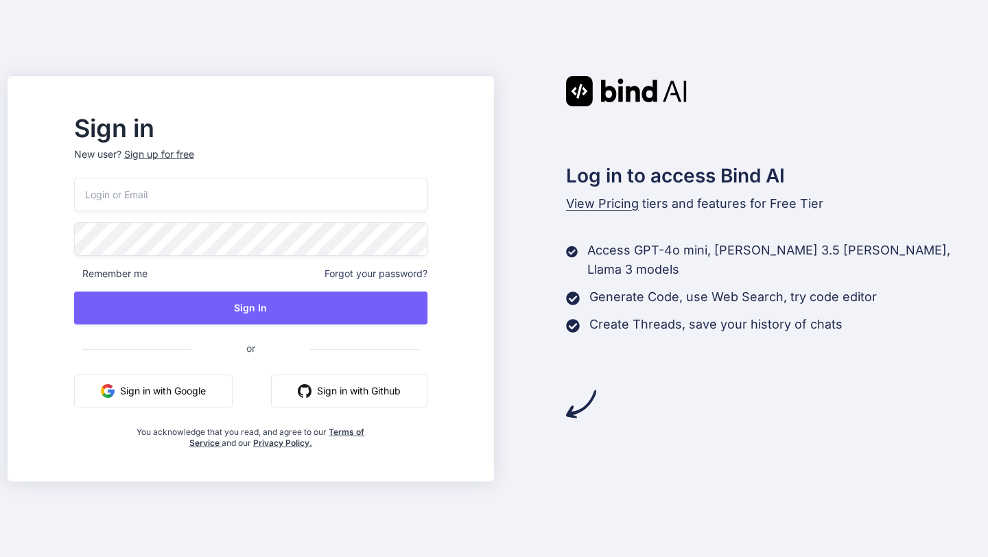
click at [194, 155] on div "Sign up for free" at bounding box center [159, 155] width 70 height 14
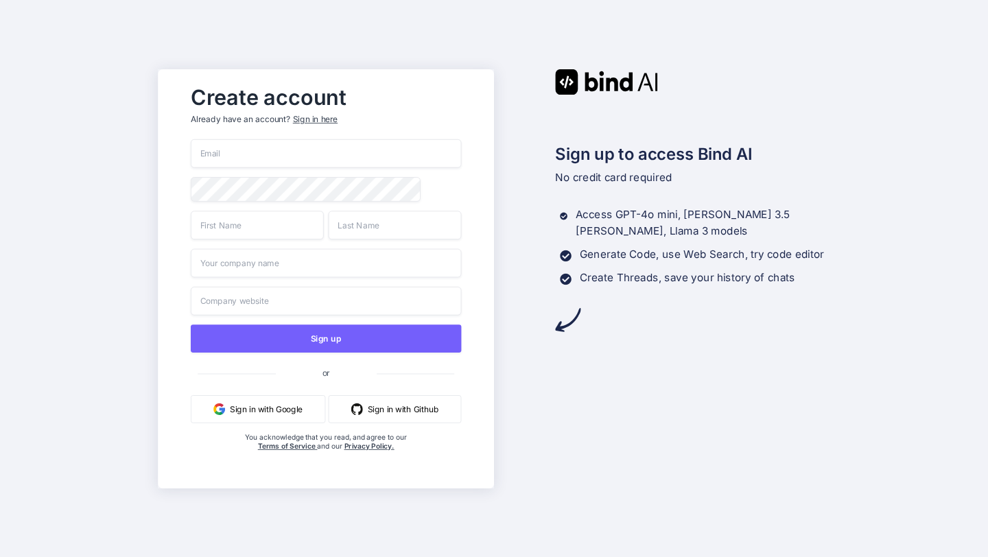
click at [318, 154] on input "email" at bounding box center [326, 153] width 270 height 29
type input "ankkodigitalmedia@gmail.com"
type input "frank"
type input "Madubuko"
click at [279, 268] on input "text" at bounding box center [326, 262] width 270 height 29
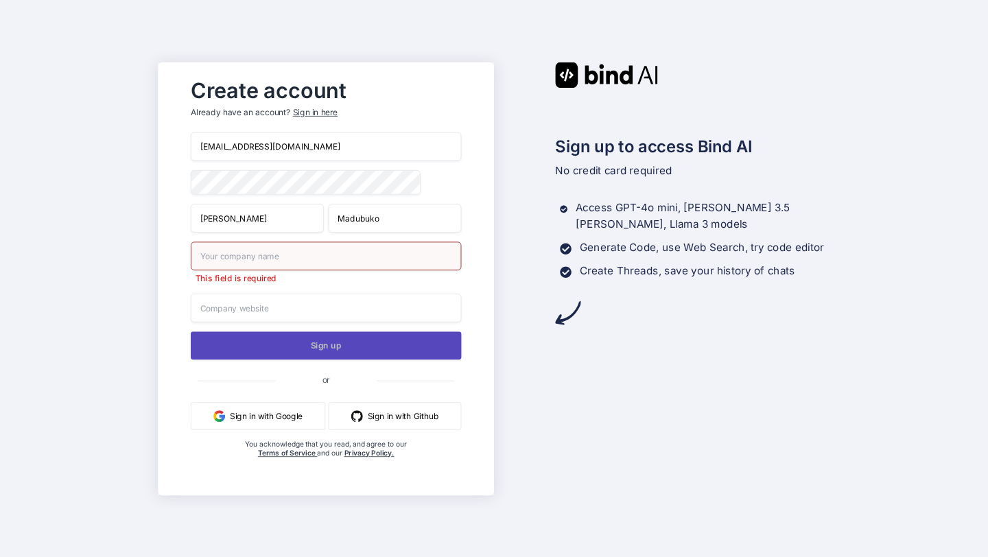
click at [287, 332] on div "ankkodigitalmedia@gmail.com frank Madubuko This field is required Sign up or Si…" at bounding box center [326, 309] width 270 height 354
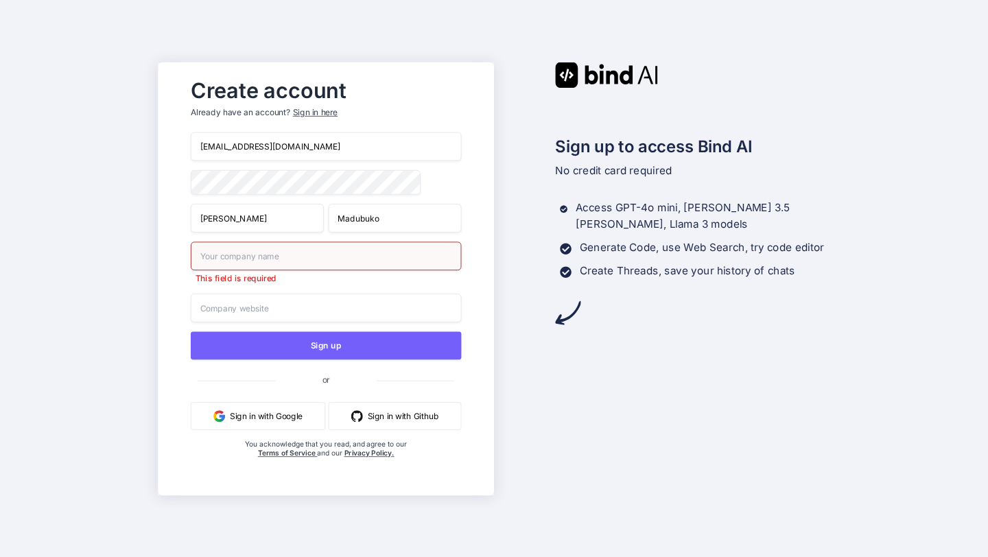
click at [277, 259] on input "text" at bounding box center [326, 255] width 270 height 29
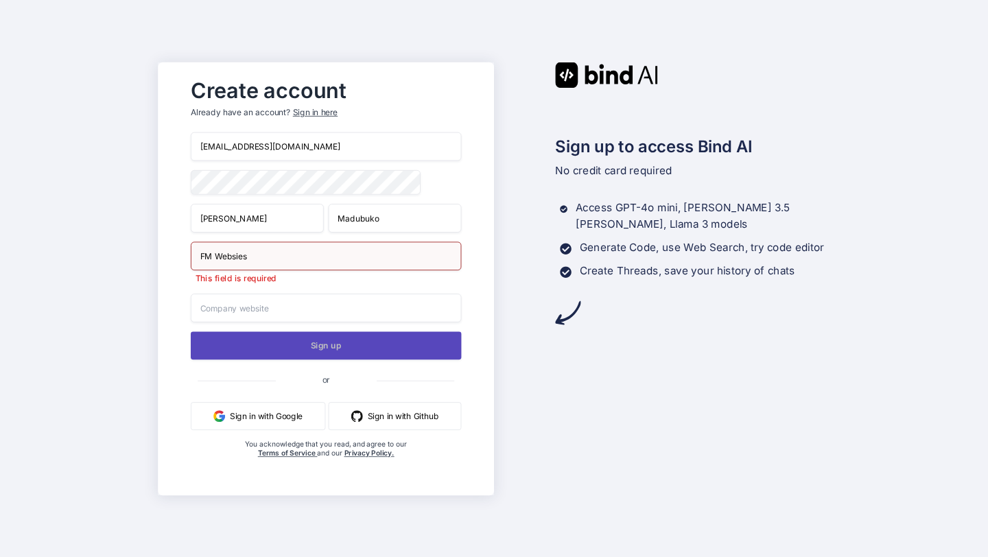
type input "FM Websies"
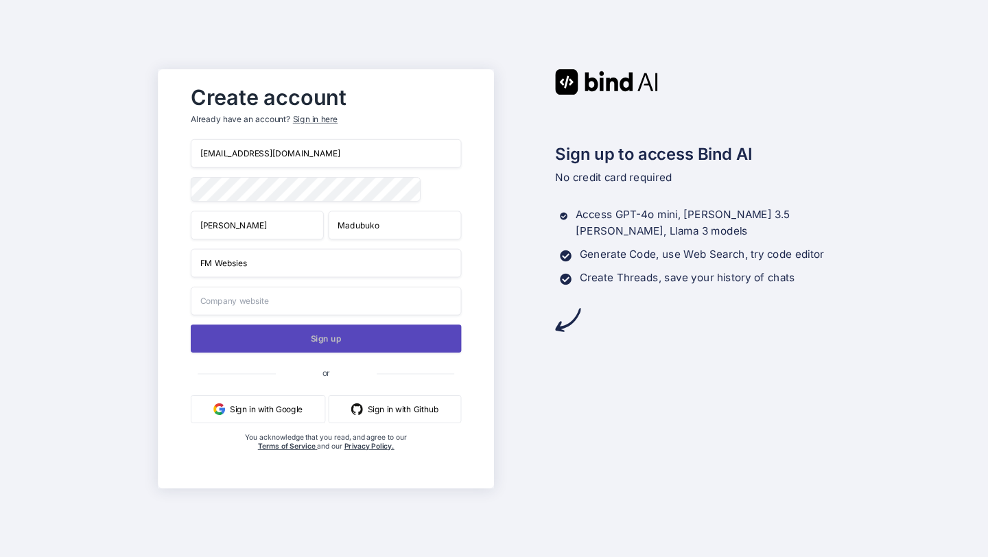
click at [281, 337] on button "Sign up" at bounding box center [326, 339] width 270 height 28
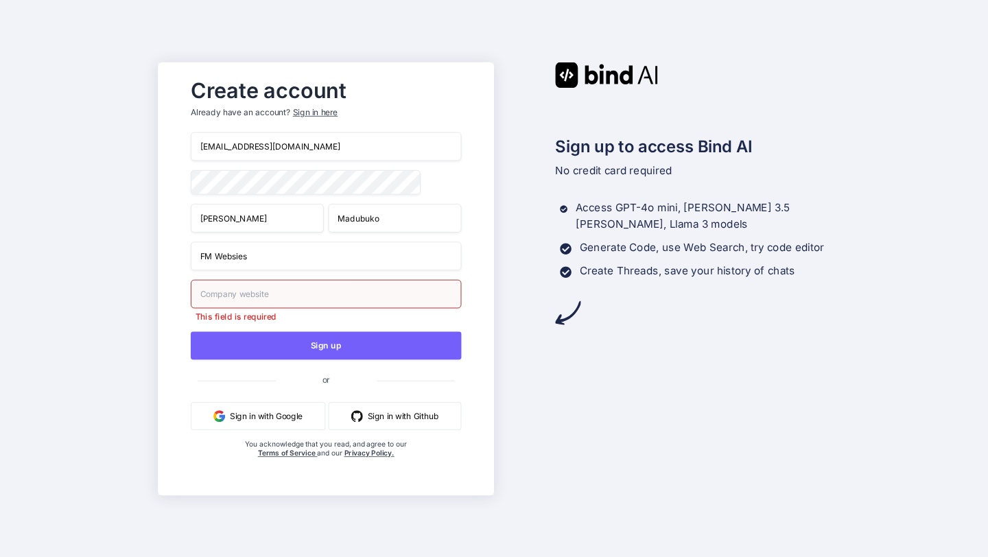
click at [260, 296] on input "text" at bounding box center [326, 293] width 270 height 29
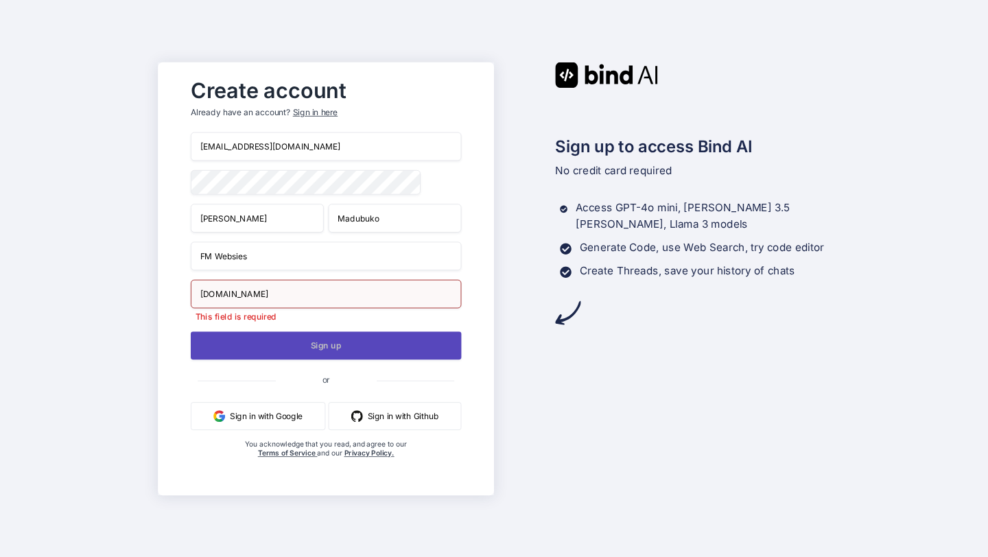
type input "franksocialsagency.com"
click at [292, 348] on button "Sign up" at bounding box center [326, 345] width 270 height 28
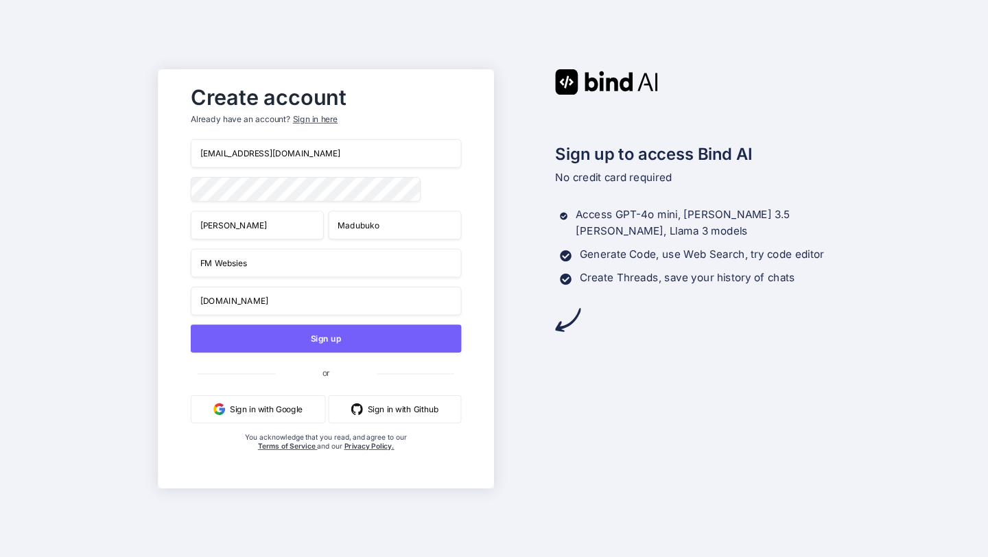
drag, startPoint x: 270, startPoint y: 153, endPoint x: 244, endPoint y: 215, distance: 67.0
click at [228, 155] on input "ankkodigitalmedia@gmail.com" at bounding box center [326, 153] width 270 height 29
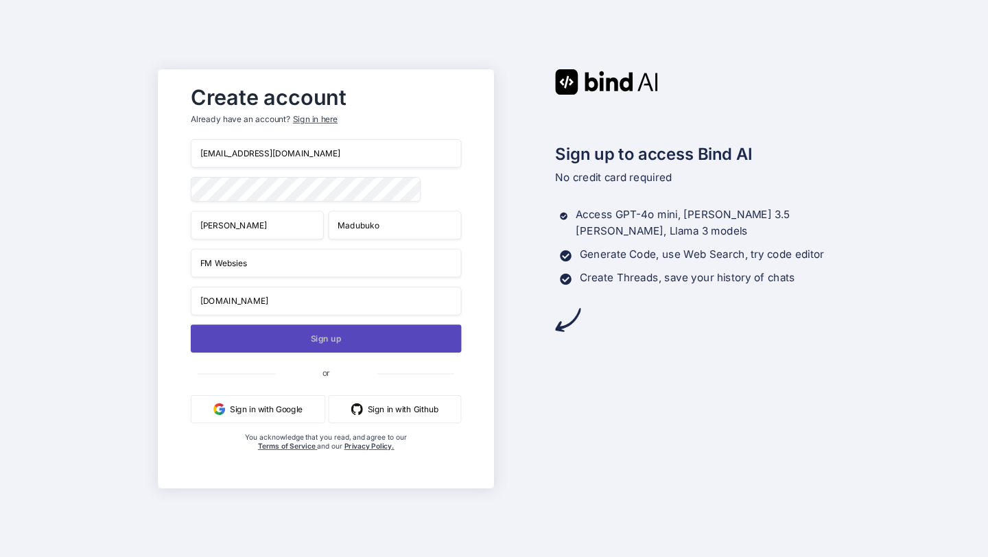
type input "ankkodeals@gmail.com"
click at [303, 333] on button "Sign up" at bounding box center [326, 339] width 270 height 28
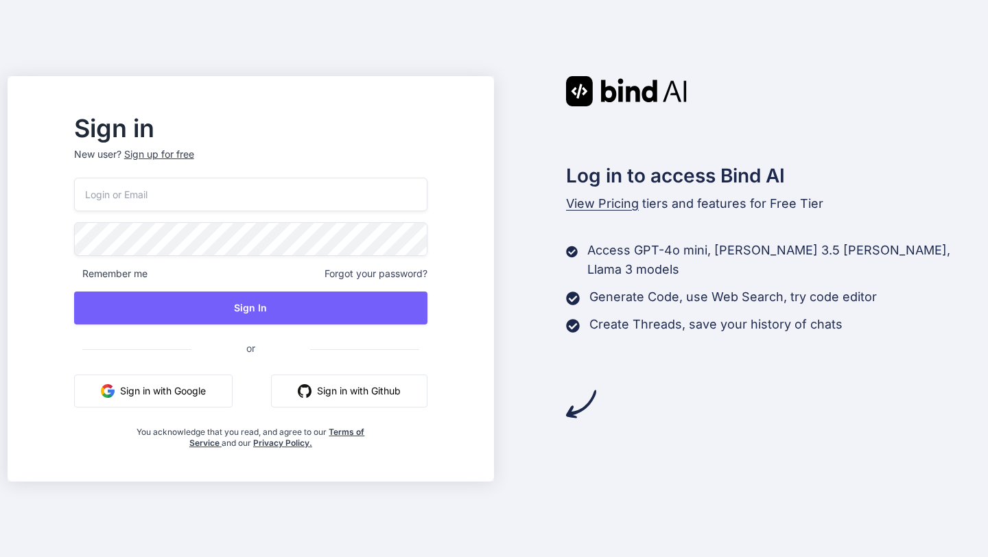
click at [294, 200] on input "email" at bounding box center [250, 195] width 353 height 34
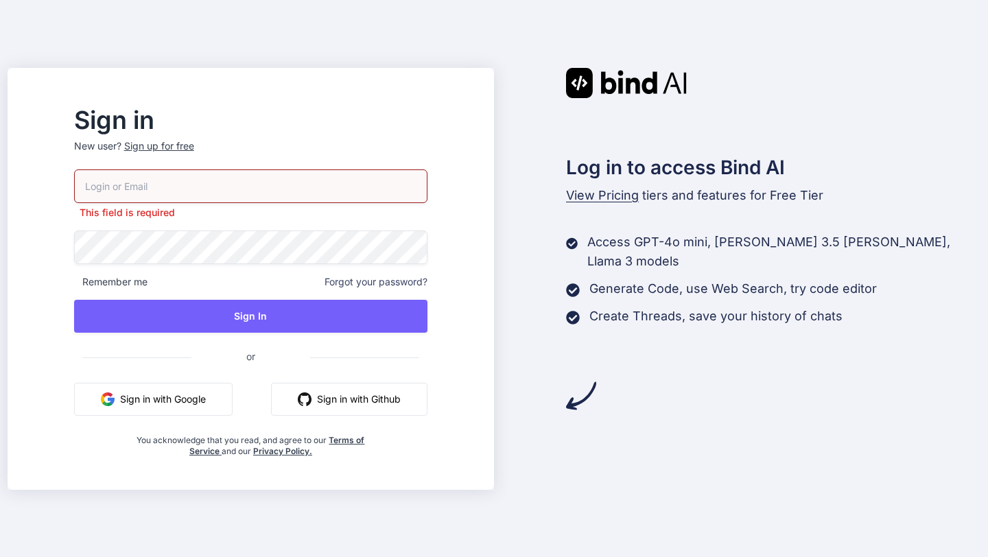
click at [199, 384] on button "Sign in with Google" at bounding box center [153, 399] width 158 height 33
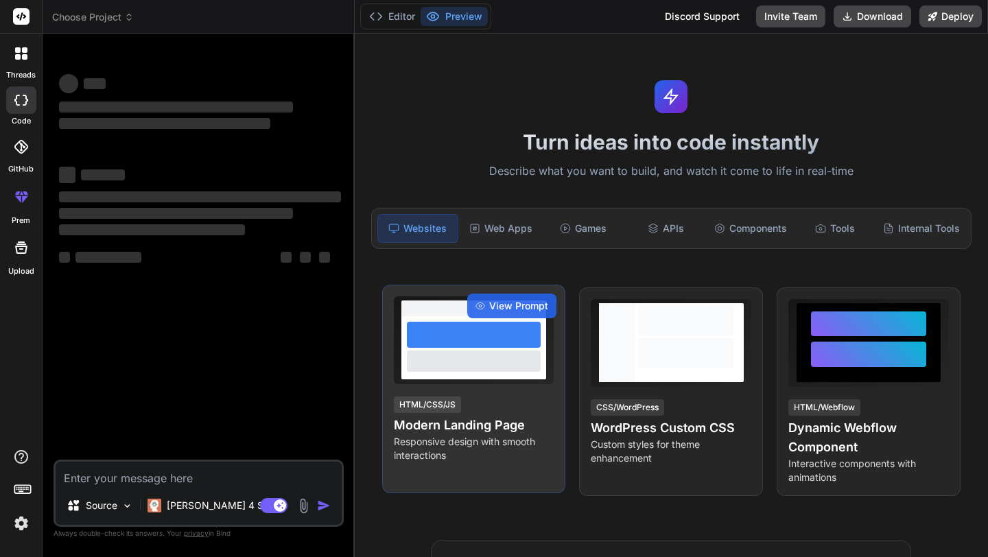
click at [467, 432] on h4 "Modern Landing Page" at bounding box center [474, 425] width 161 height 19
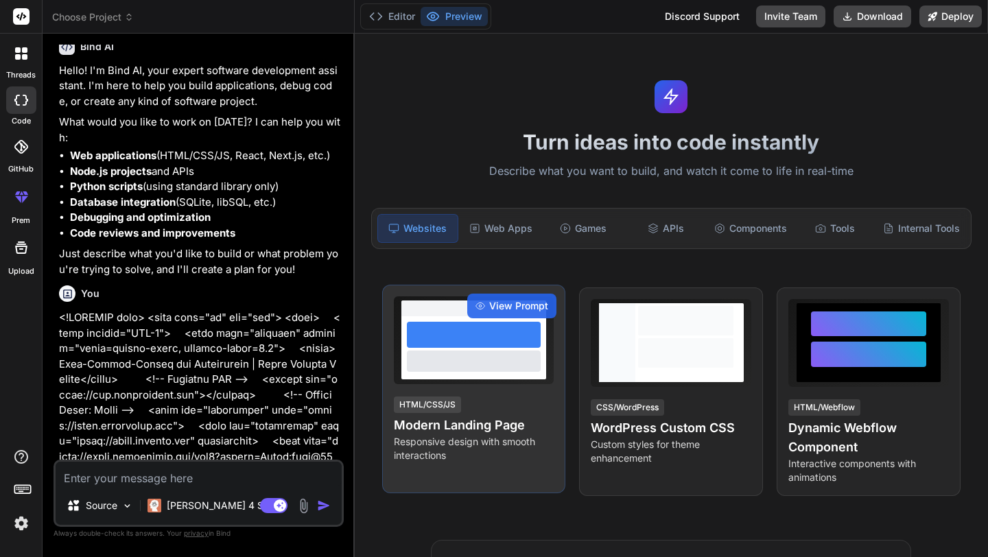
type textarea "x"
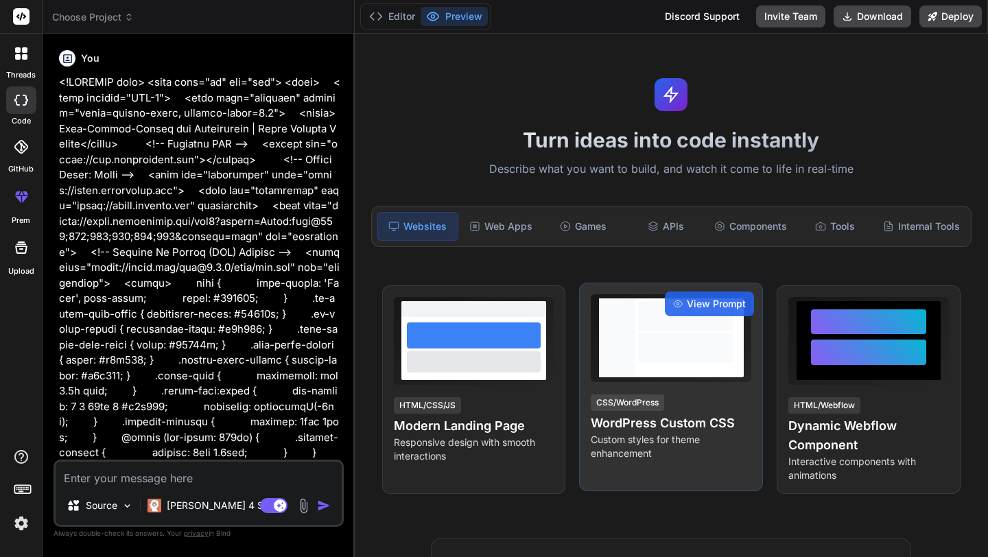
scroll to position [3, 0]
click at [638, 394] on div "CSS/WordPress" at bounding box center [627, 402] width 73 height 16
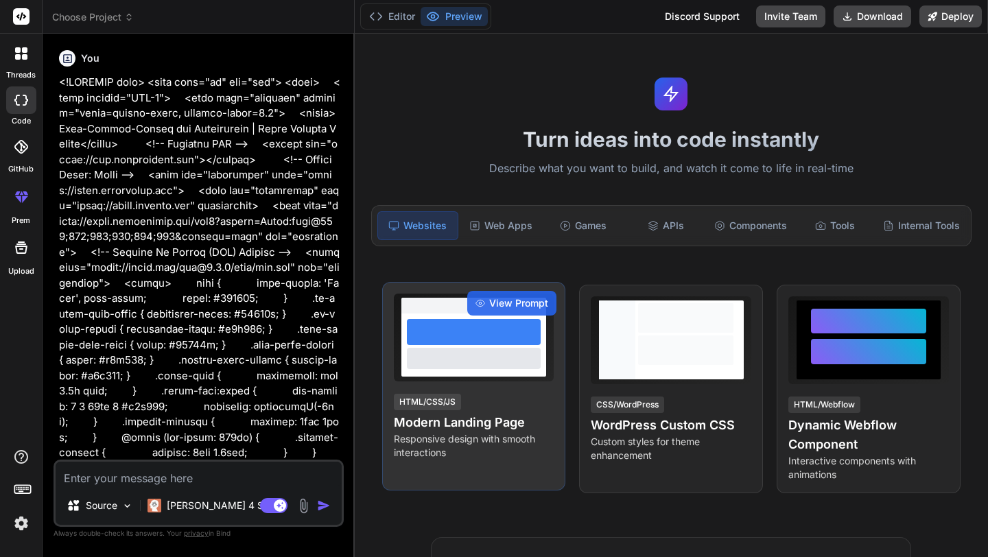
click at [424, 438] on p "Responsive design with smooth interactions" at bounding box center [474, 445] width 161 height 27
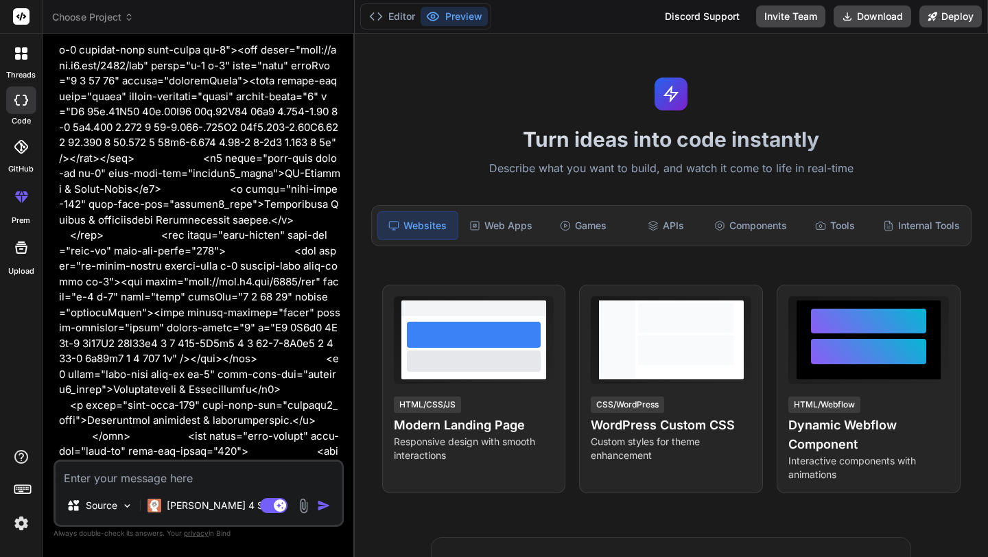
scroll to position [4376, 0]
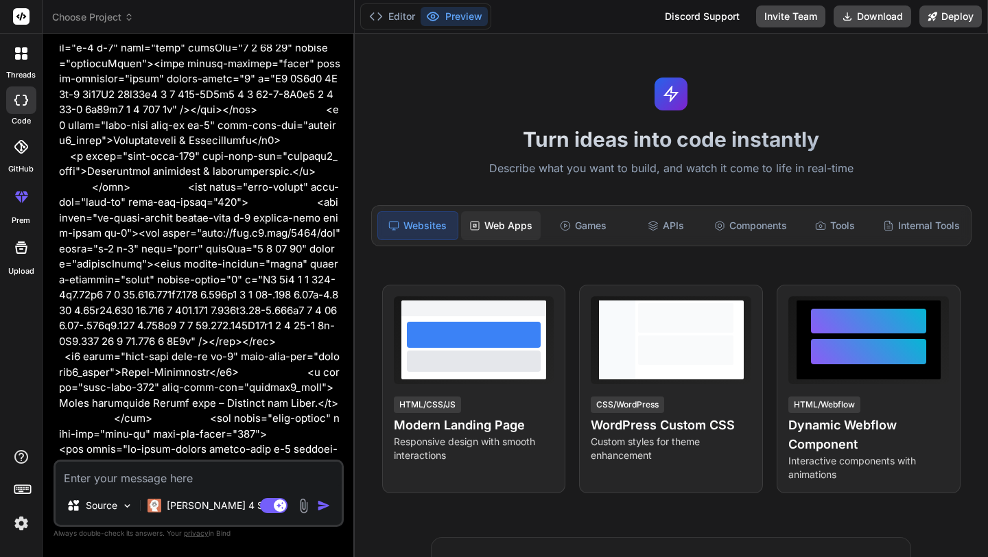
click at [496, 224] on div "Web Apps" at bounding box center [501, 225] width 80 height 29
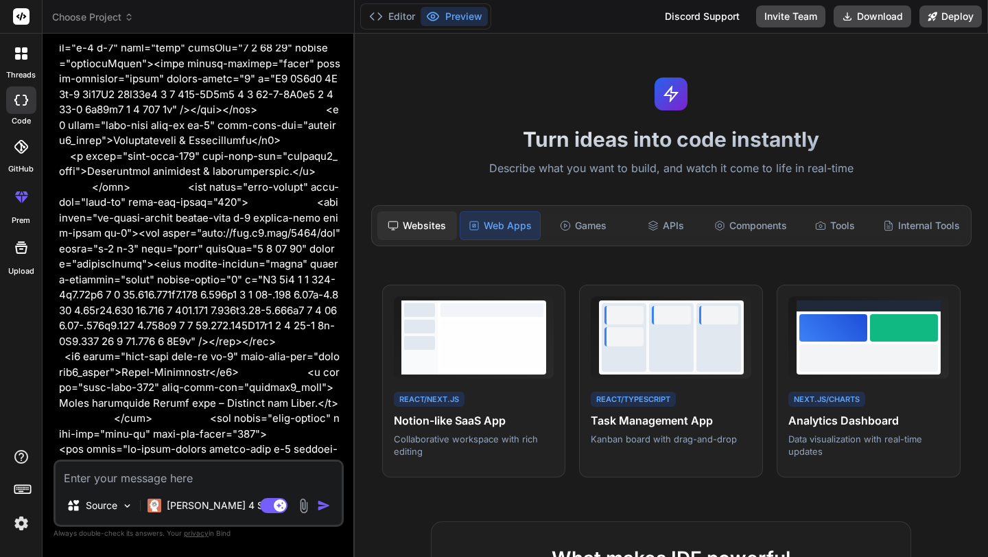
click at [421, 220] on div "Websites" at bounding box center [417, 225] width 80 height 29
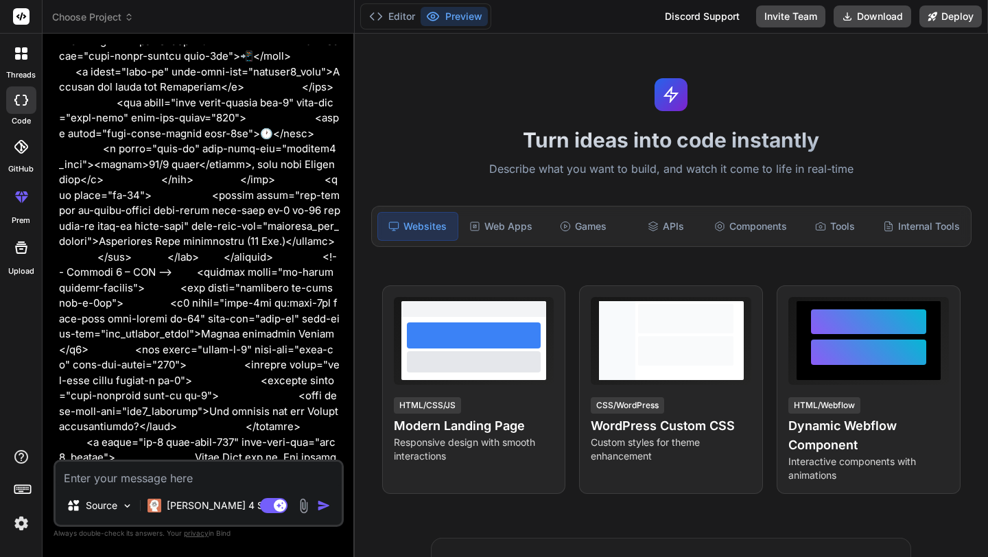
scroll to position [0, 0]
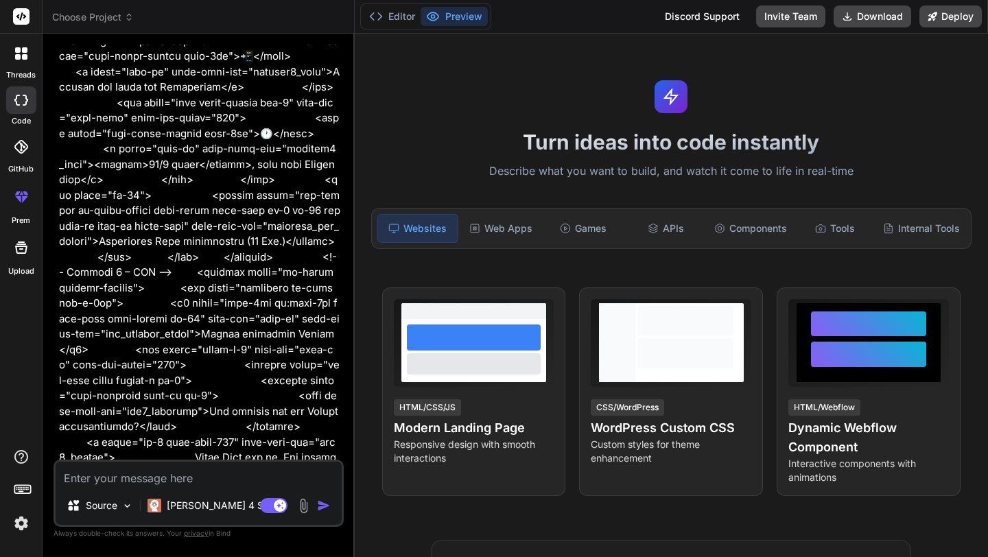
click at [429, 231] on div "Websites" at bounding box center [417, 228] width 81 height 29
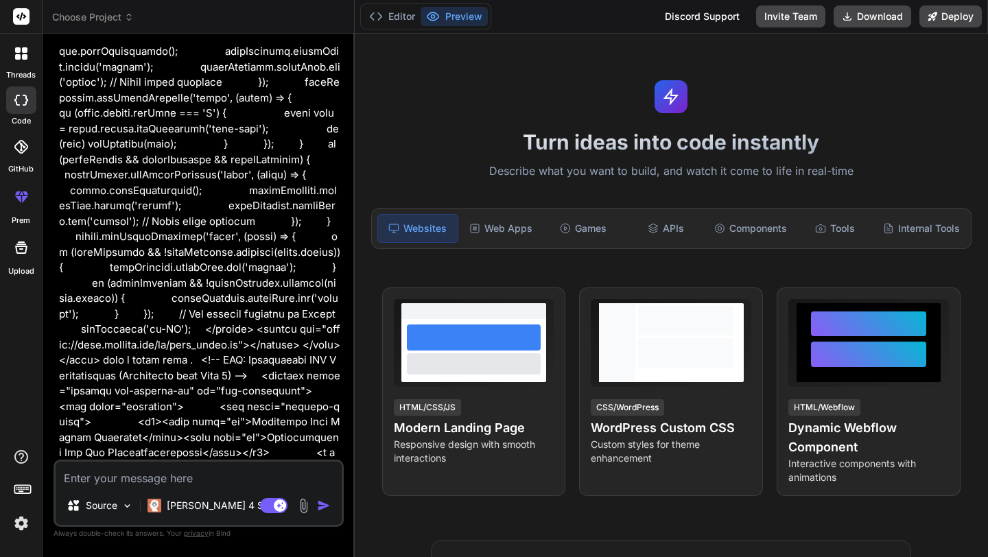
scroll to position [17066, 0]
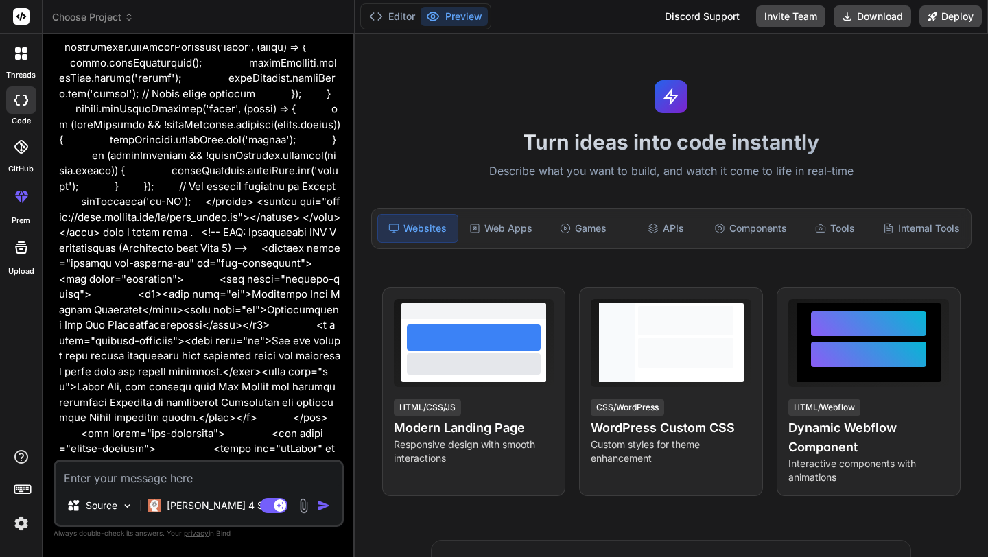
click at [126, 480] on textarea at bounding box center [199, 474] width 286 height 25
type textarea "c"
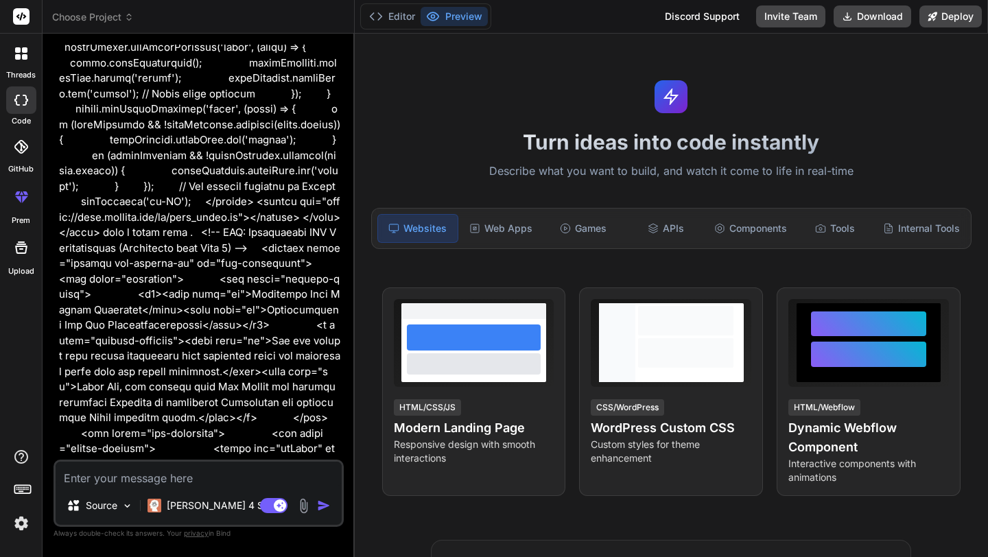
type textarea "x"
type textarea "co"
type textarea "x"
type textarea "con"
type textarea "x"
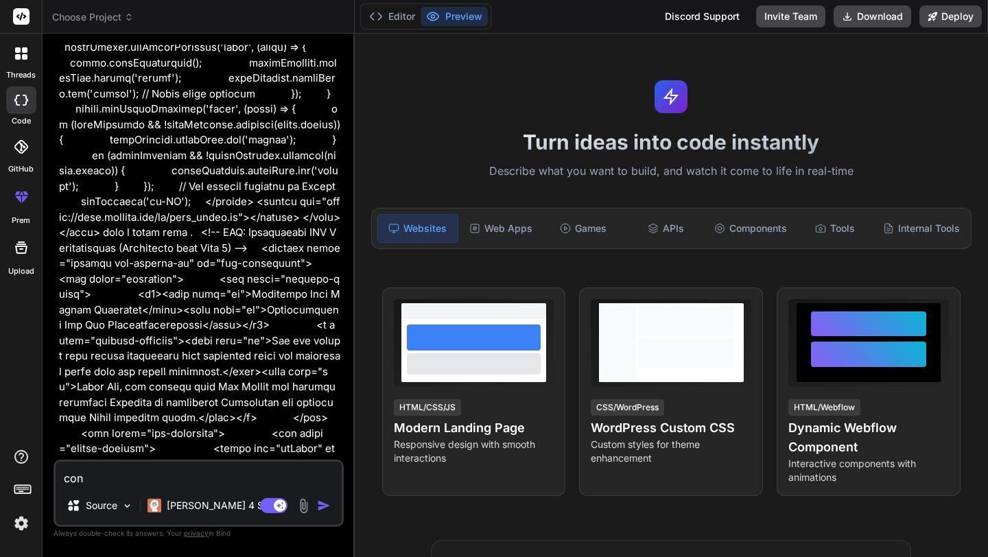
type textarea "cont"
type textarea "x"
type textarea "conti"
type textarea "x"
type textarea "contim"
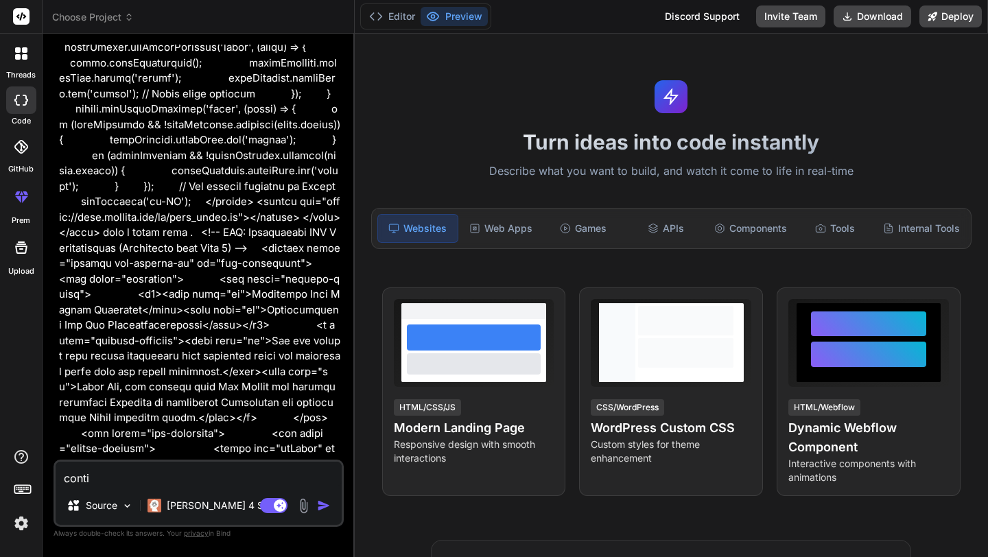
type textarea "x"
type textarea "conti"
type textarea "x"
type textarea "contin"
type textarea "x"
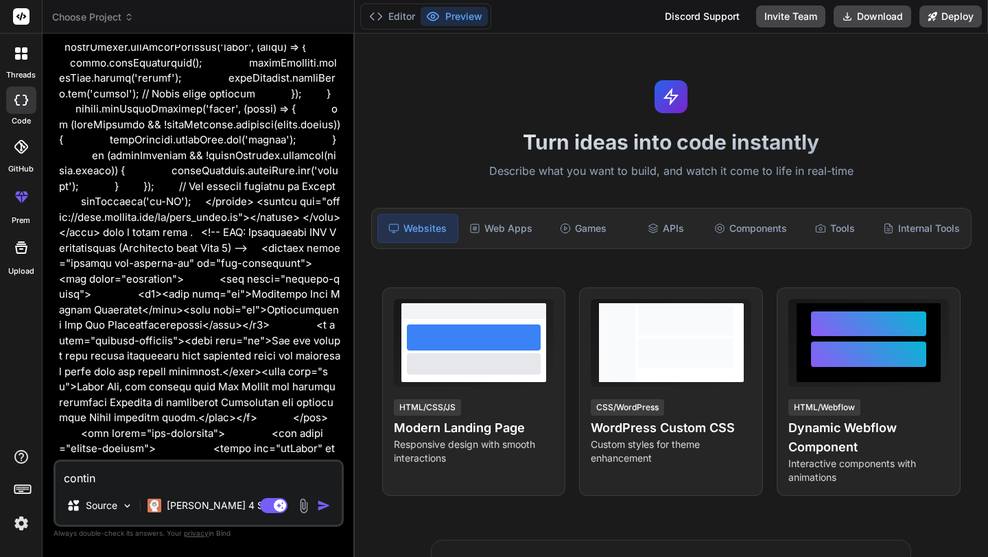
type textarea "continu"
type textarea "x"
type textarea "continue"
type textarea "x"
type textarea "continue"
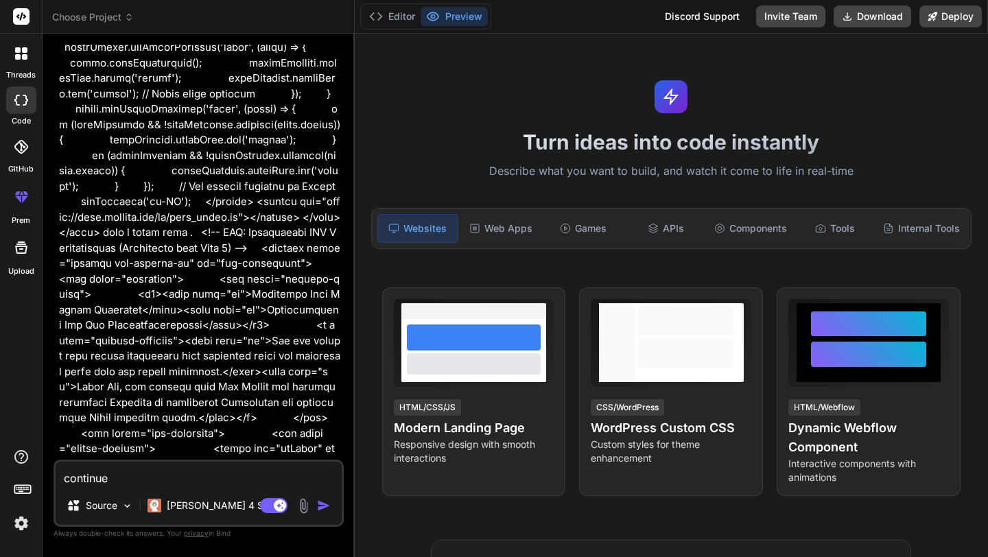
click at [322, 505] on img "button" at bounding box center [324, 506] width 14 height 14
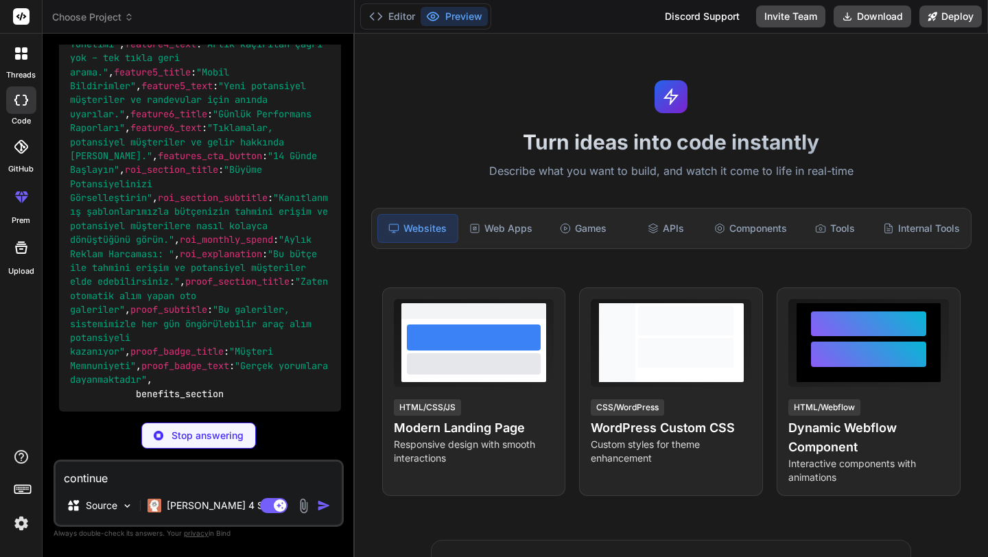
scroll to position [40772, 0]
click at [462, 14] on button "Preview" at bounding box center [454, 16] width 67 height 19
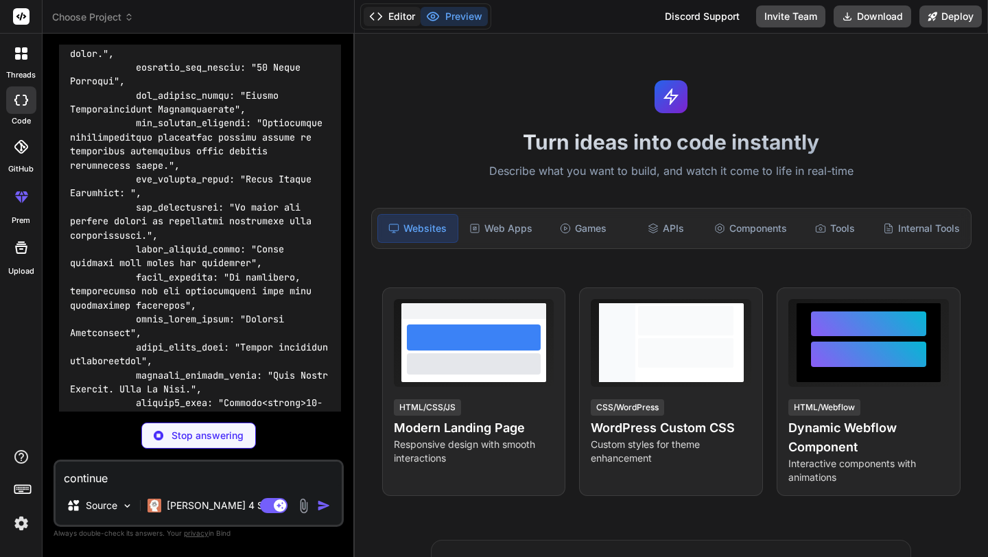
click at [406, 14] on button "Editor" at bounding box center [392, 16] width 57 height 19
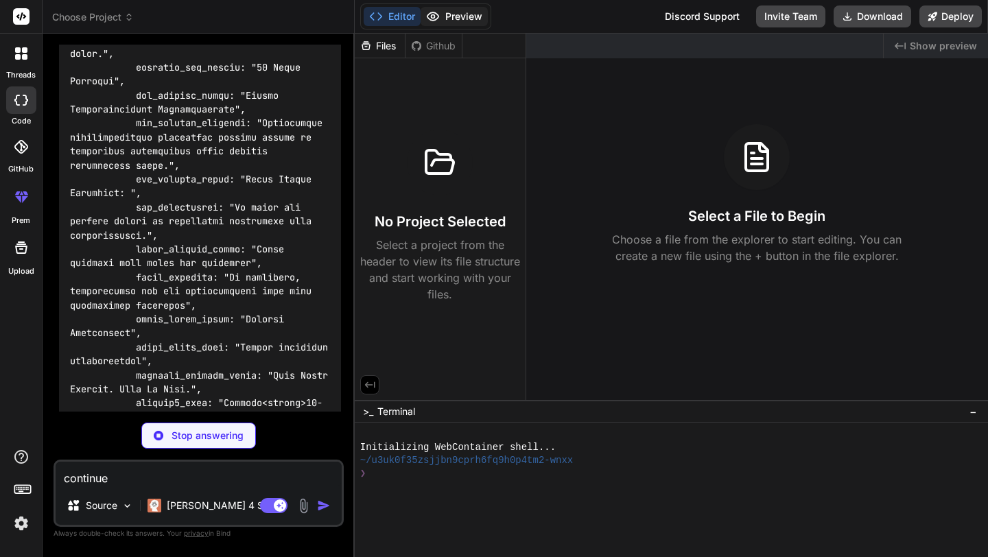
click at [468, 15] on button "Preview" at bounding box center [454, 16] width 67 height 19
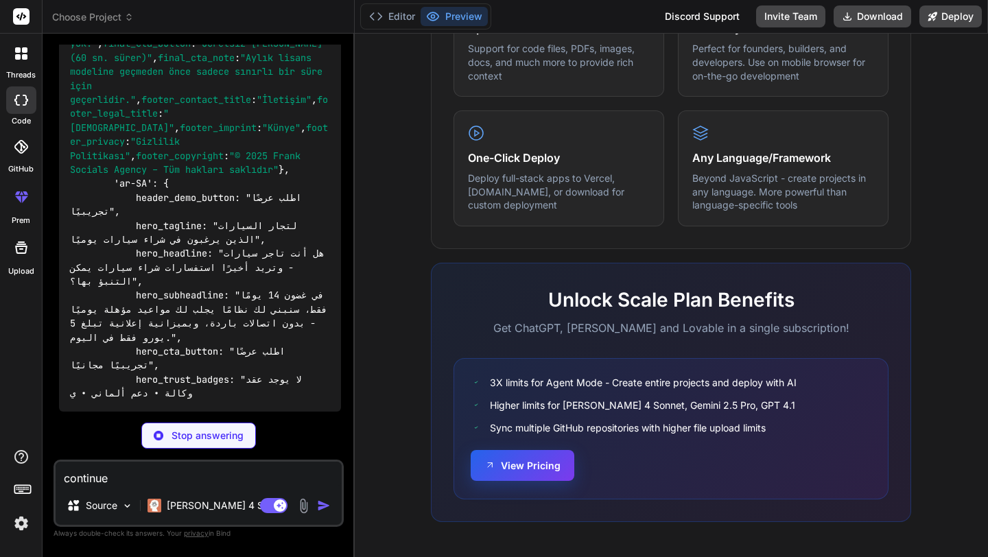
scroll to position [43762, 0]
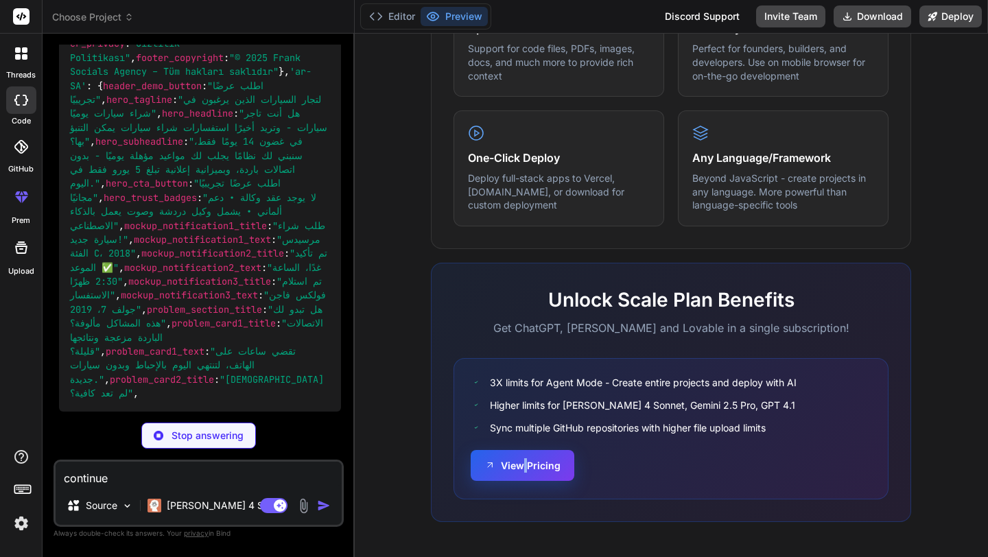
type textarea "x"
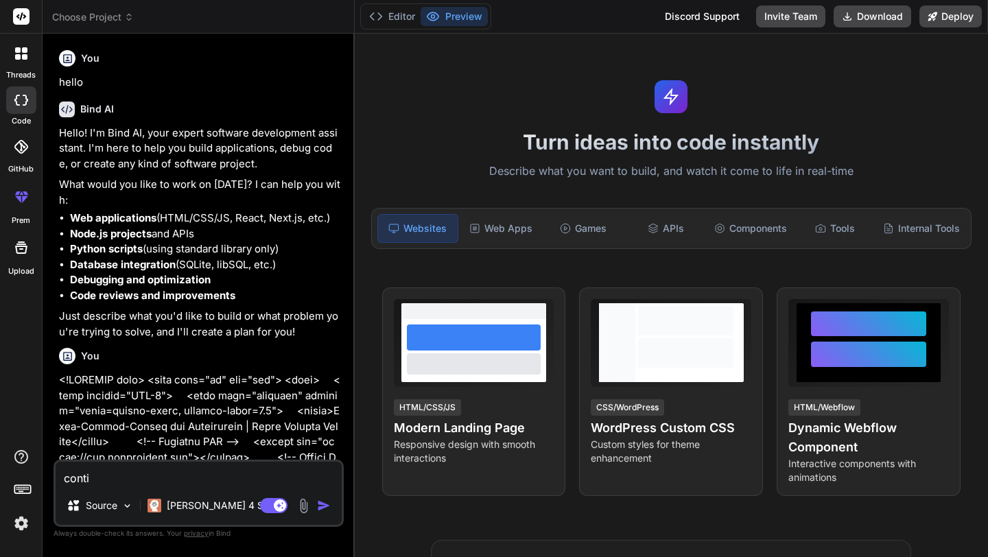
scroll to position [67, 0]
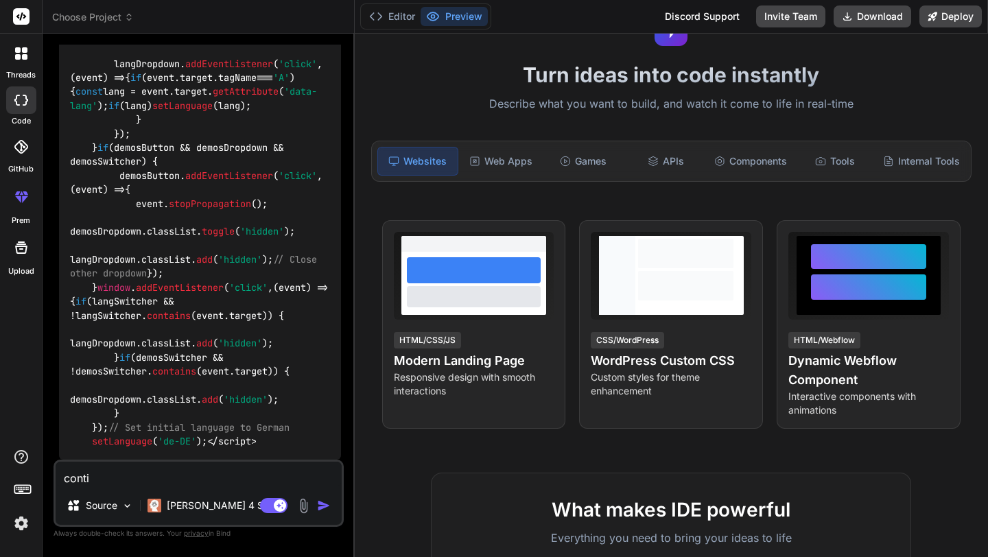
type textarea "contin"
type textarea "x"
type textarea "continu"
type textarea "x"
type textarea "continue"
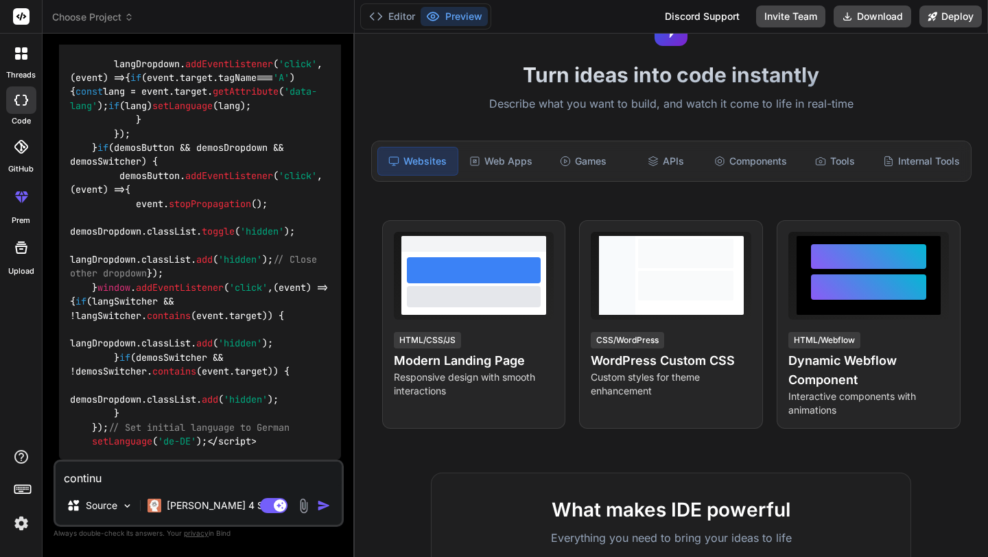
type textarea "x"
type textarea "continue"
click at [331, 505] on button "button" at bounding box center [326, 506] width 19 height 14
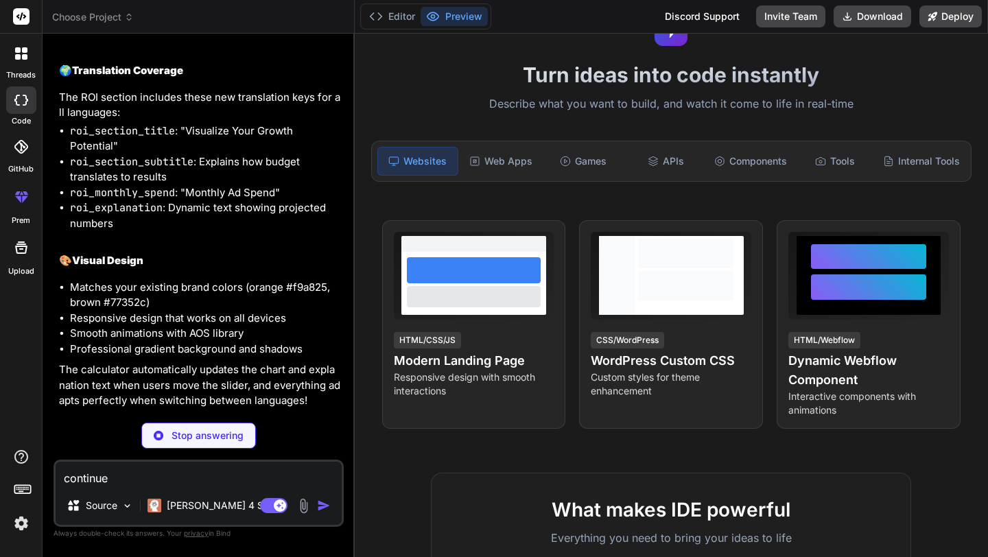
scroll to position [48749, 0]
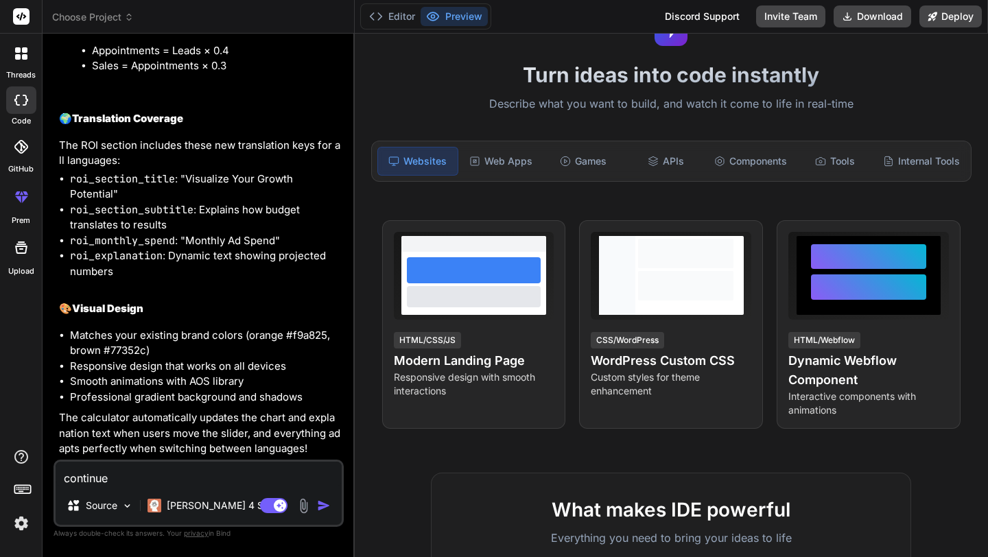
type textarea "x"
click at [462, 16] on button "Preview" at bounding box center [454, 16] width 67 height 19
click at [458, 15] on button "Preview" at bounding box center [454, 16] width 67 height 19
click at [148, 483] on textarea "continue" at bounding box center [199, 474] width 286 height 25
type textarea "s"
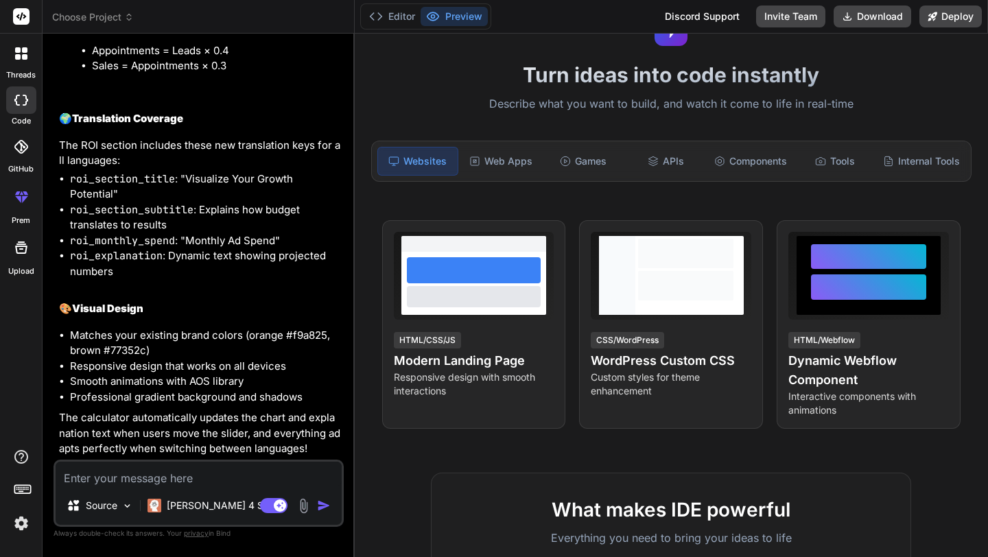
type textarea "x"
type textarea "sh"
type textarea "x"
type textarea "sho"
type textarea "x"
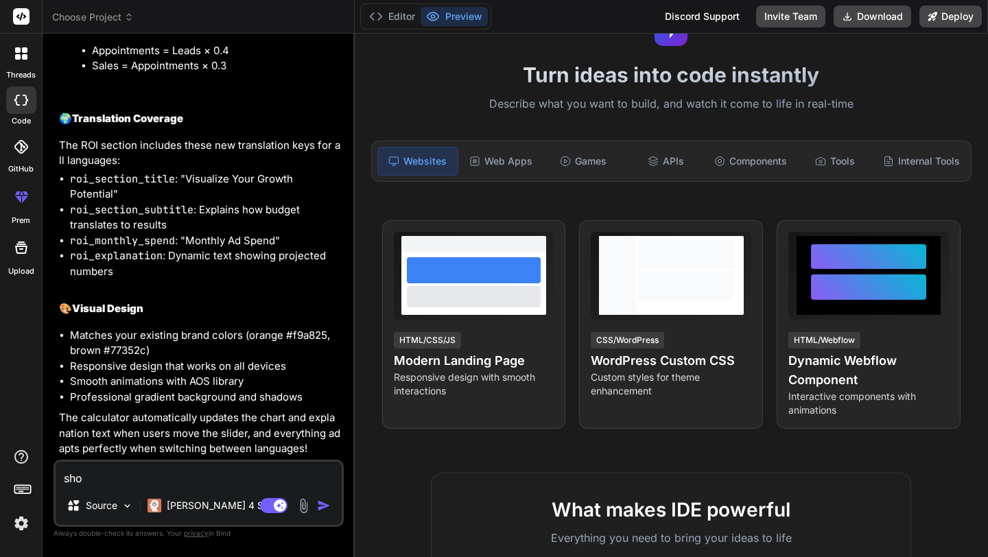
type textarea "show"
type textarea "x"
type textarea "show"
type textarea "x"
type textarea "show p"
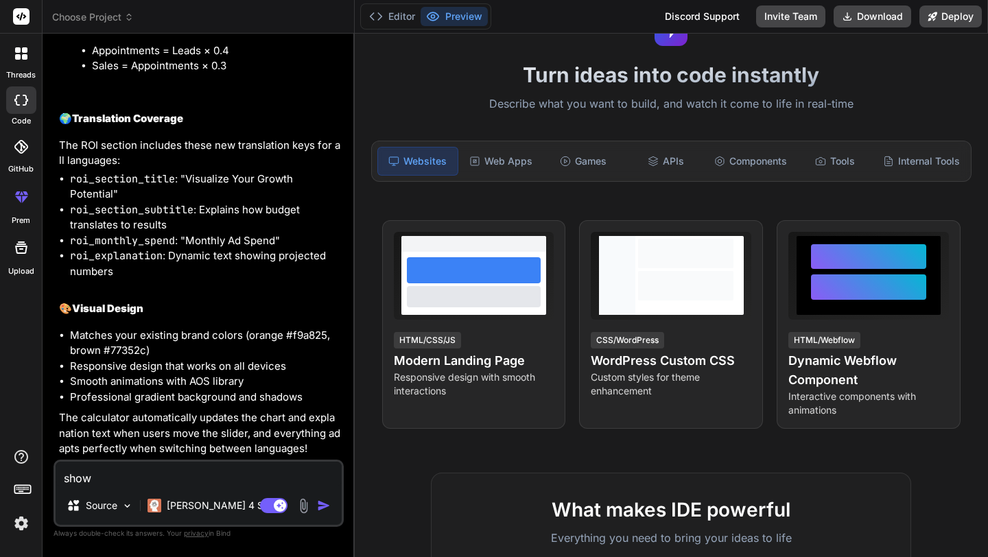
type textarea "x"
type textarea "show pr"
type textarea "x"
type textarea "show pre"
type textarea "x"
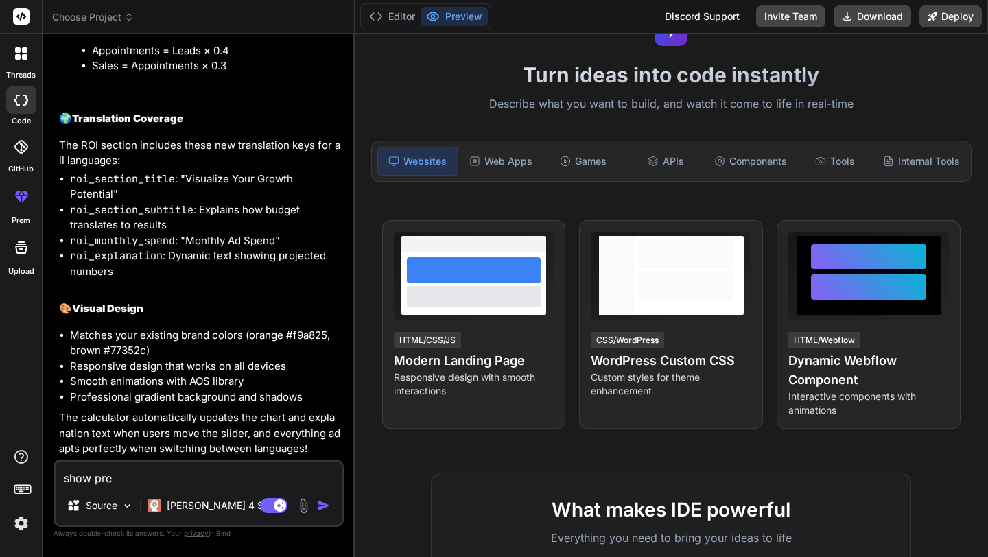
type textarea "show prev"
type textarea "x"
type textarea "show previ"
type textarea "x"
type textarea "show previe"
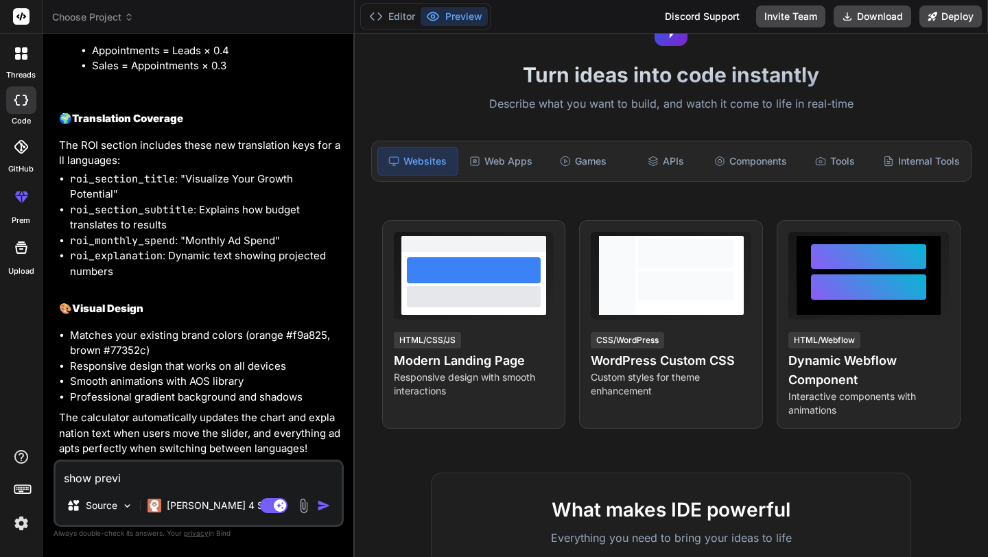
type textarea "x"
type textarea "show preview"
type textarea "x"
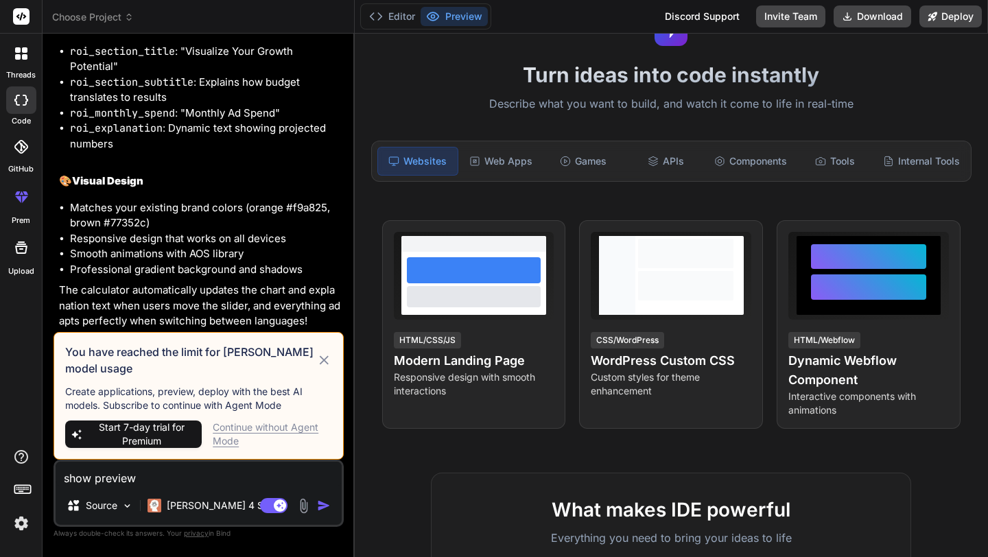
type textarea "show preview"
click at [259, 427] on div "Continue without Agent Mode" at bounding box center [272, 434] width 119 height 27
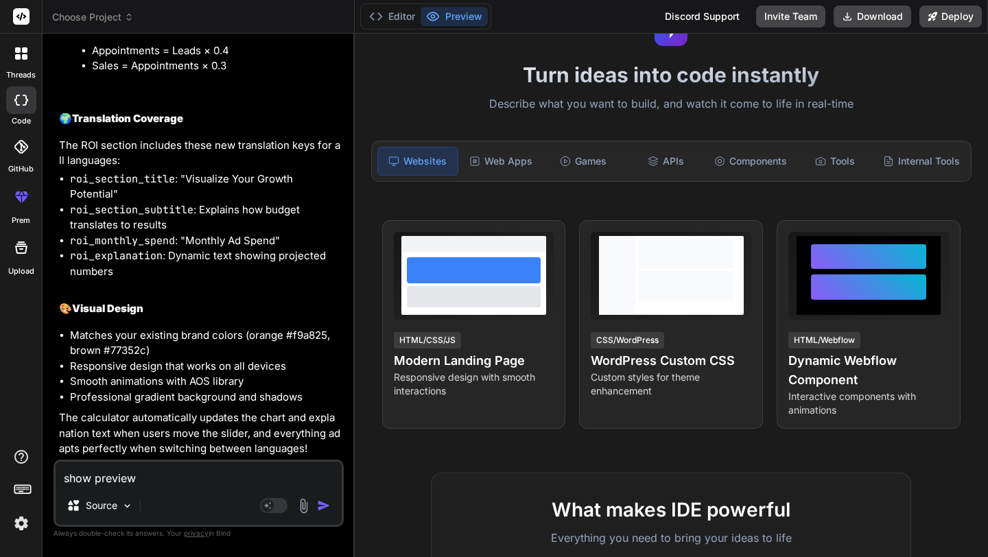
click at [320, 507] on img "button" at bounding box center [324, 506] width 14 height 14
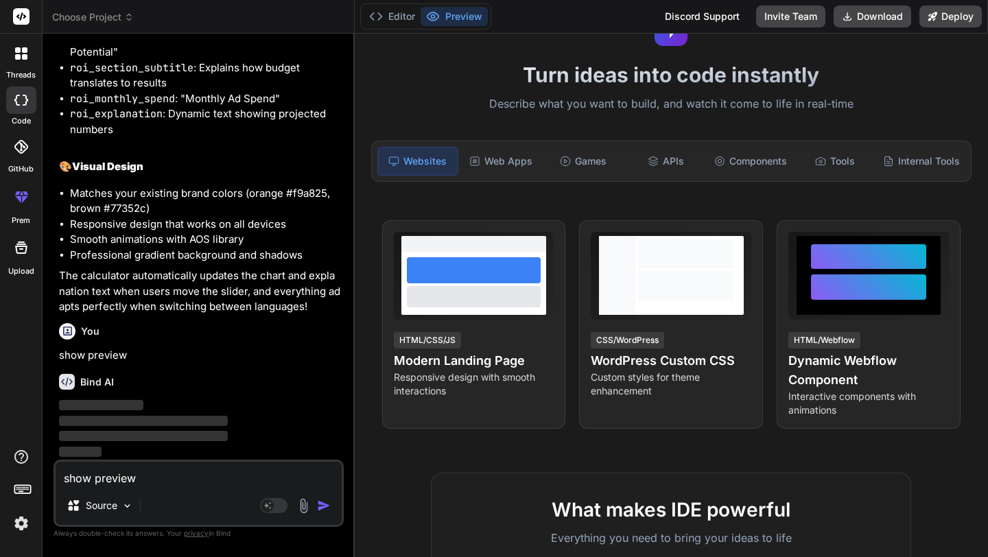
scroll to position [48891, 0]
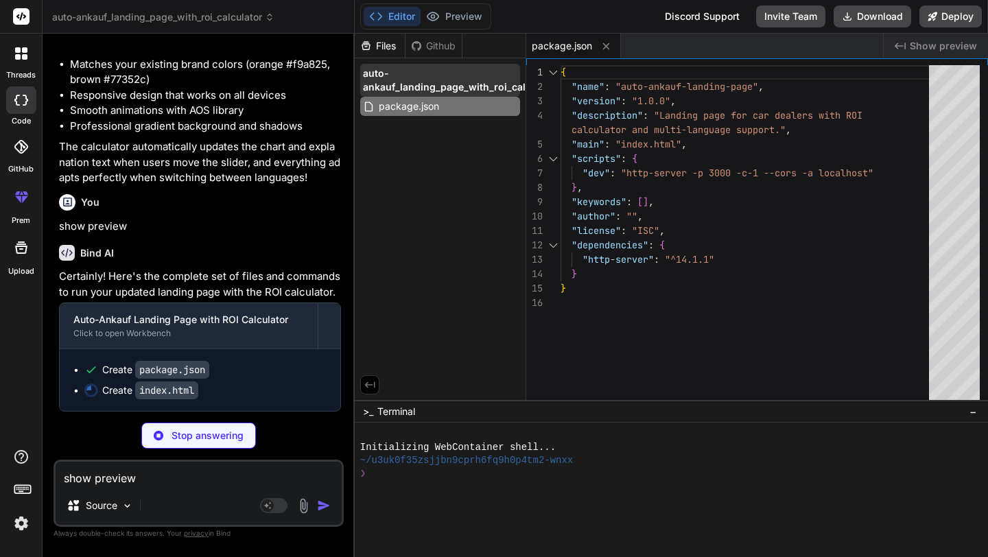
click at [421, 89] on span "auto-ankauf_landing_page_with_roi_calculator" at bounding box center [461, 80] width 196 height 27
click at [452, 84] on span "auto-ankauf_landing_page_with_roi_calculator" at bounding box center [461, 80] width 196 height 27
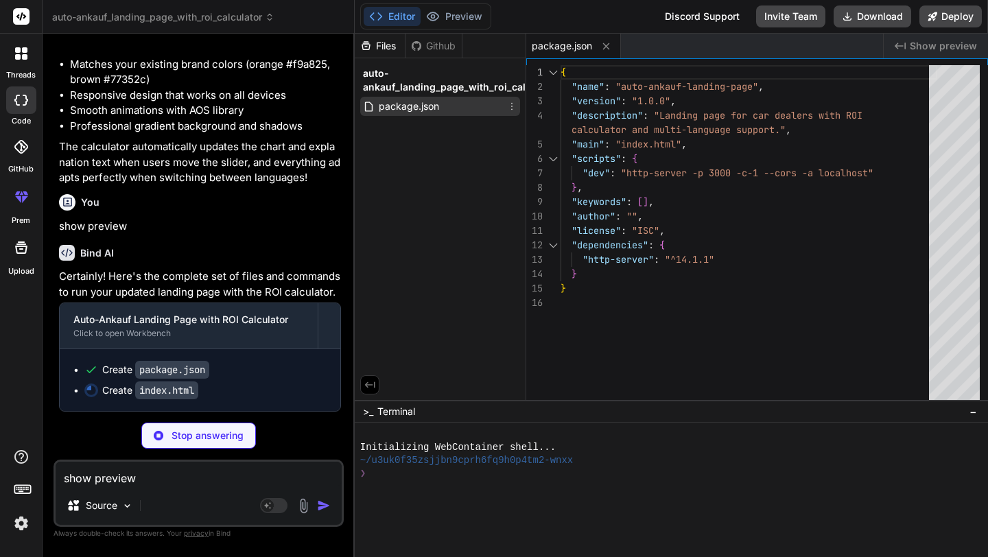
click at [446, 106] on div "package.json" at bounding box center [440, 106] width 160 height 19
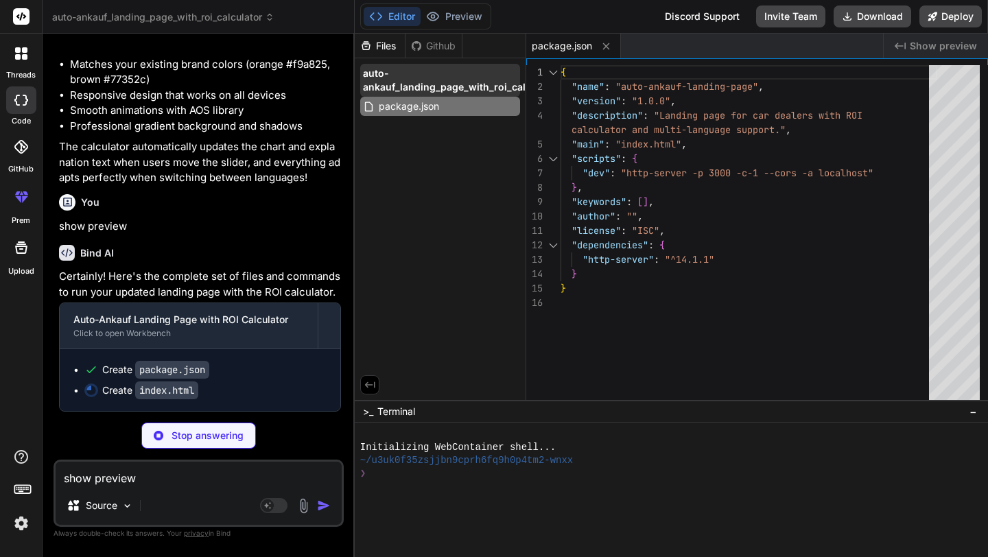
click at [406, 87] on span "auto-ankauf_landing_page_with_roi_calculator" at bounding box center [461, 80] width 196 height 27
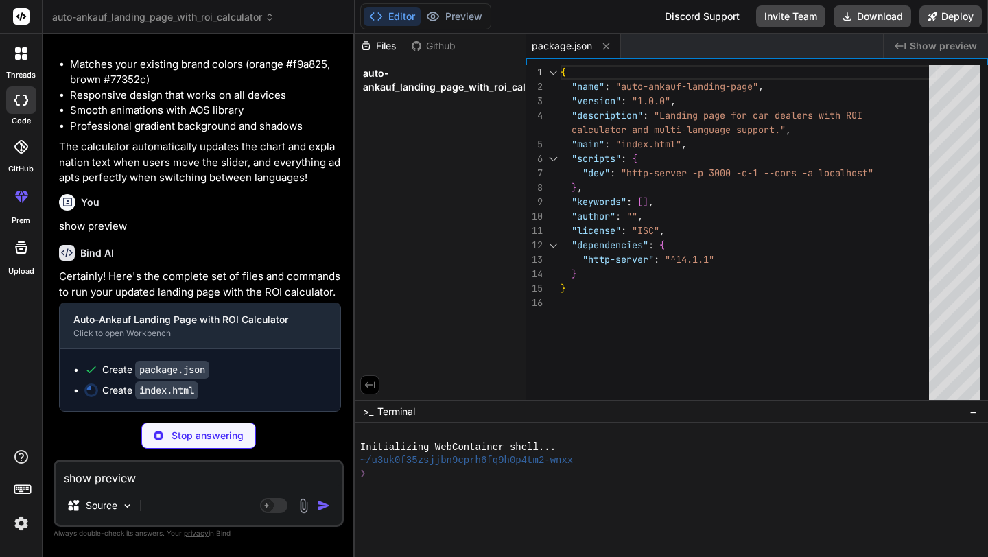
scroll to position [49020, 0]
type textarea "x"
type textarea "<script src="https://link.msgsndr.com/js/form_embed.js"></script> </body> </htm…"
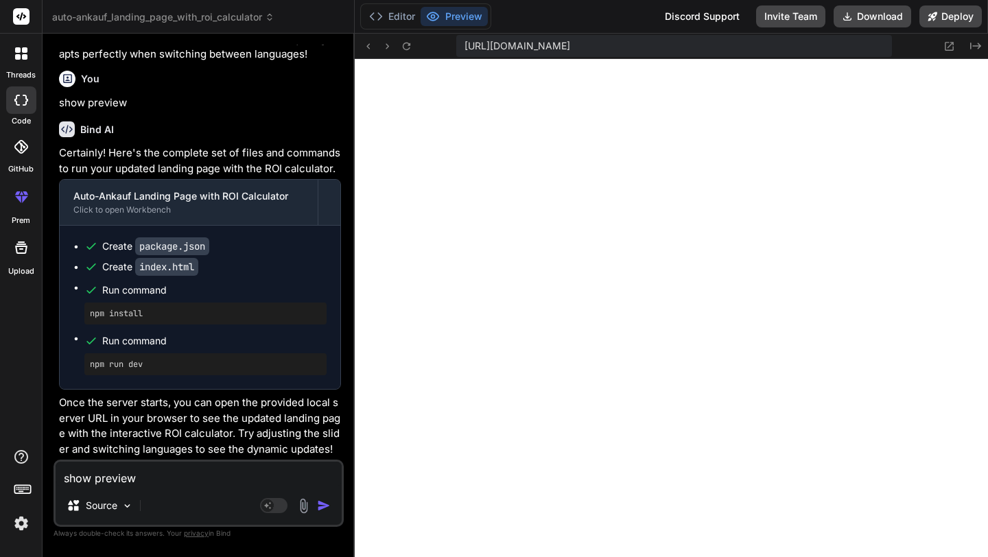
scroll to position [574, 0]
click at [948, 47] on icon at bounding box center [949, 46] width 9 height 9
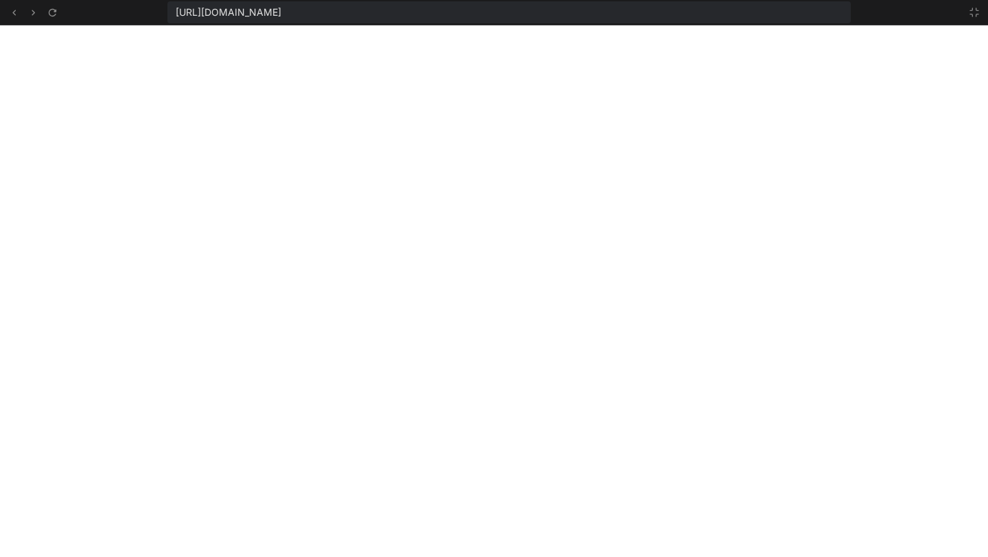
scroll to position [600, 0]
type textarea "x"
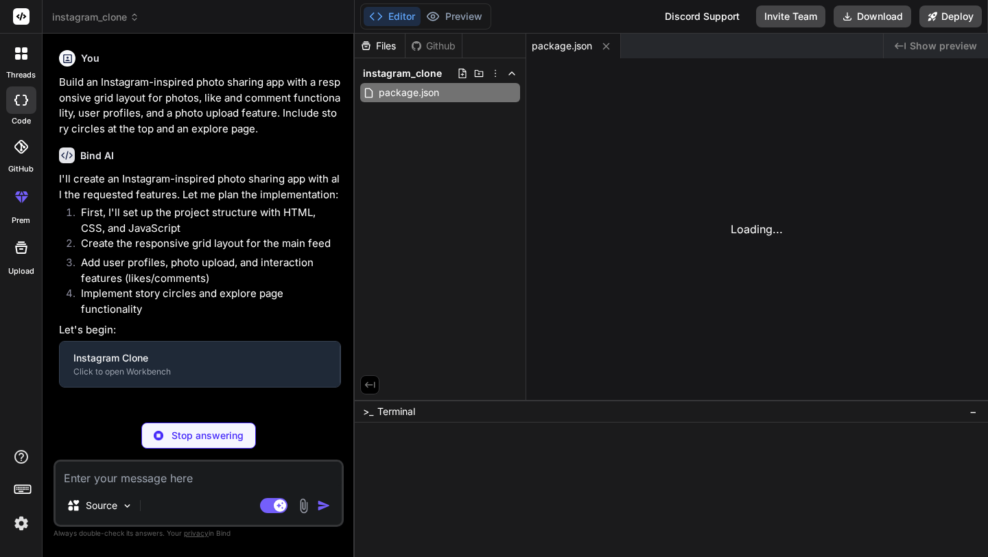
type textarea "x"
type textarea "<script src="app.js"></script> </body> </html>"
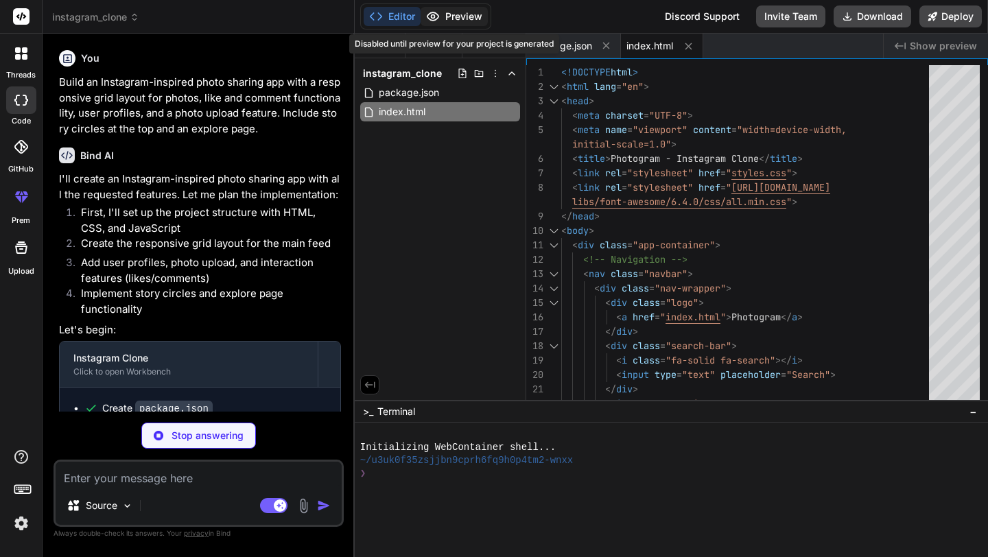
type textarea "x"
type textarea "photo-1539571696357-5a69c17a67c6?w=200&h=200&fit=crop&q=80" alt="profile" class…"
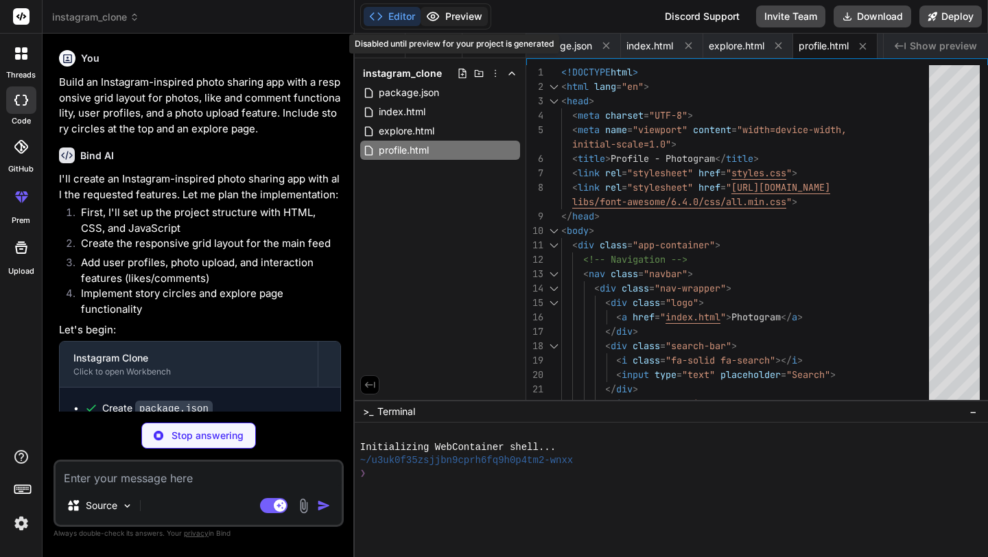
type textarea "x"
type textarea "}"
type textarea "x"
type textarea "}, 800); } } lastTap = currentTime; }); }); });"
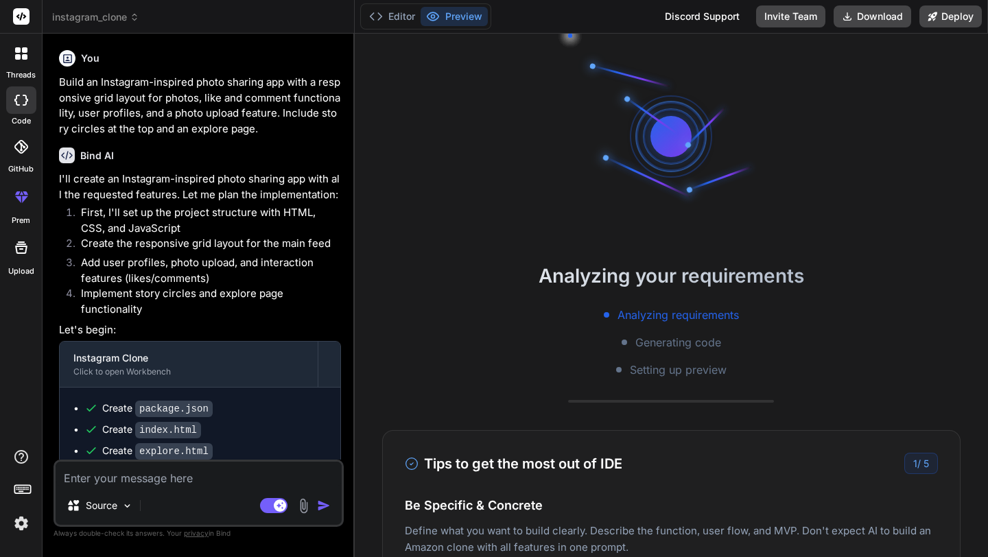
scroll to position [91, 0]
type textarea "x"
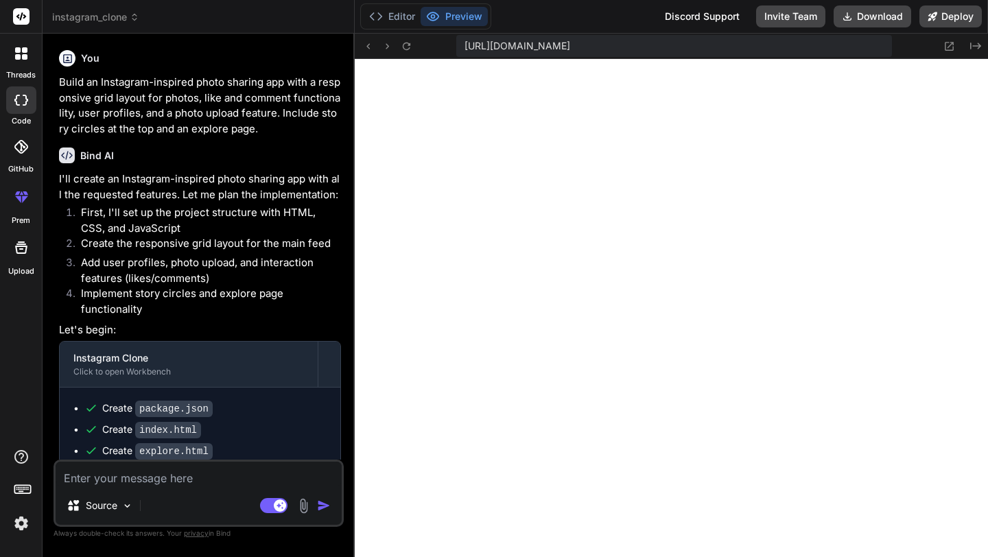
scroll to position [626, 0]
